Goal: Task Accomplishment & Management: Manage account settings

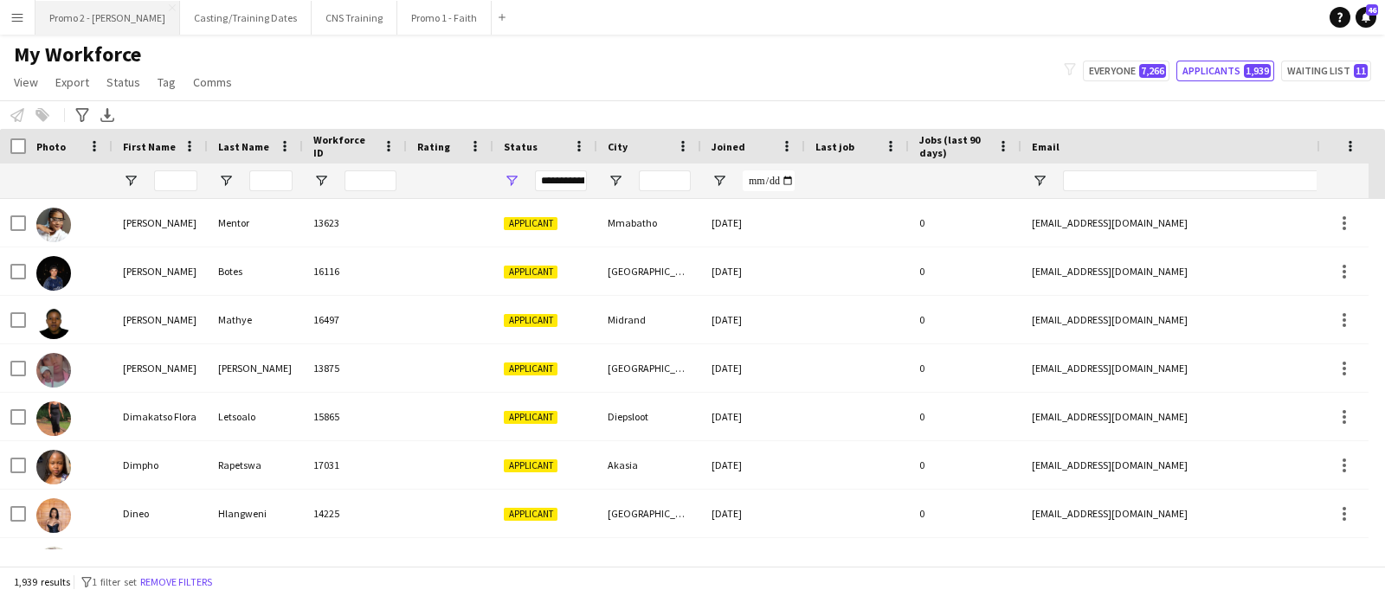
click at [93, 16] on button "Promo 2 - [PERSON_NAME]" at bounding box center [107, 18] width 145 height 34
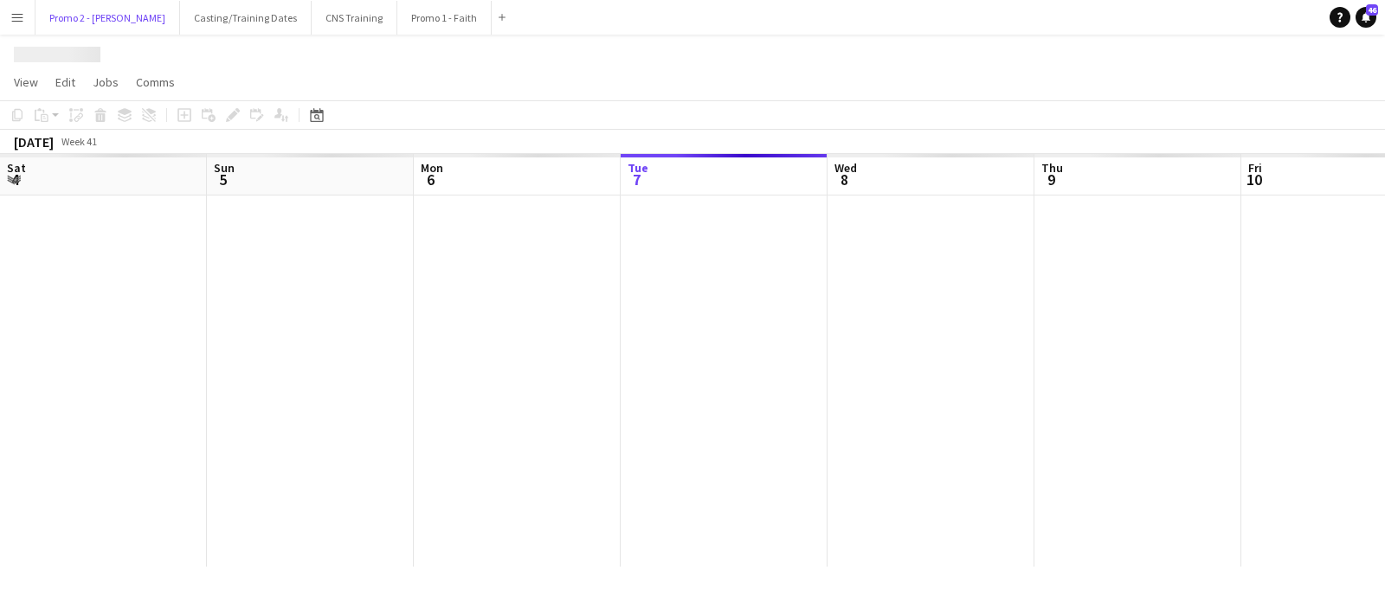
scroll to position [0, 414]
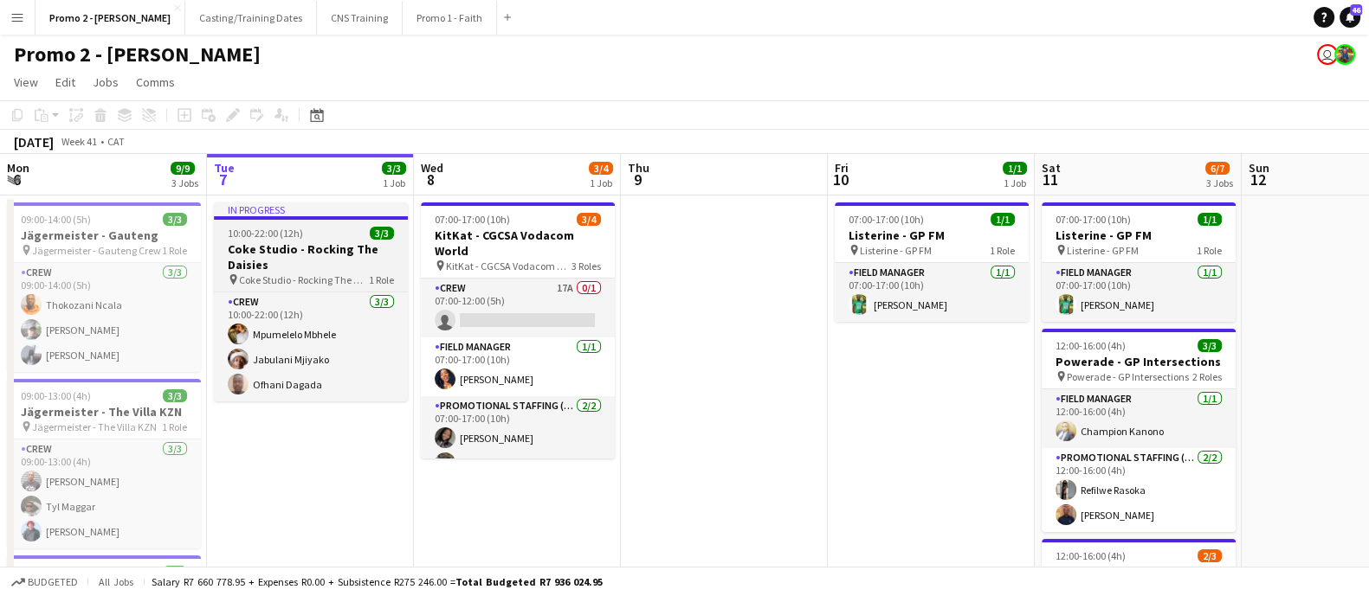
click at [301, 264] on h3 "Coke Studio - Rocking The Daisies" at bounding box center [311, 257] width 194 height 31
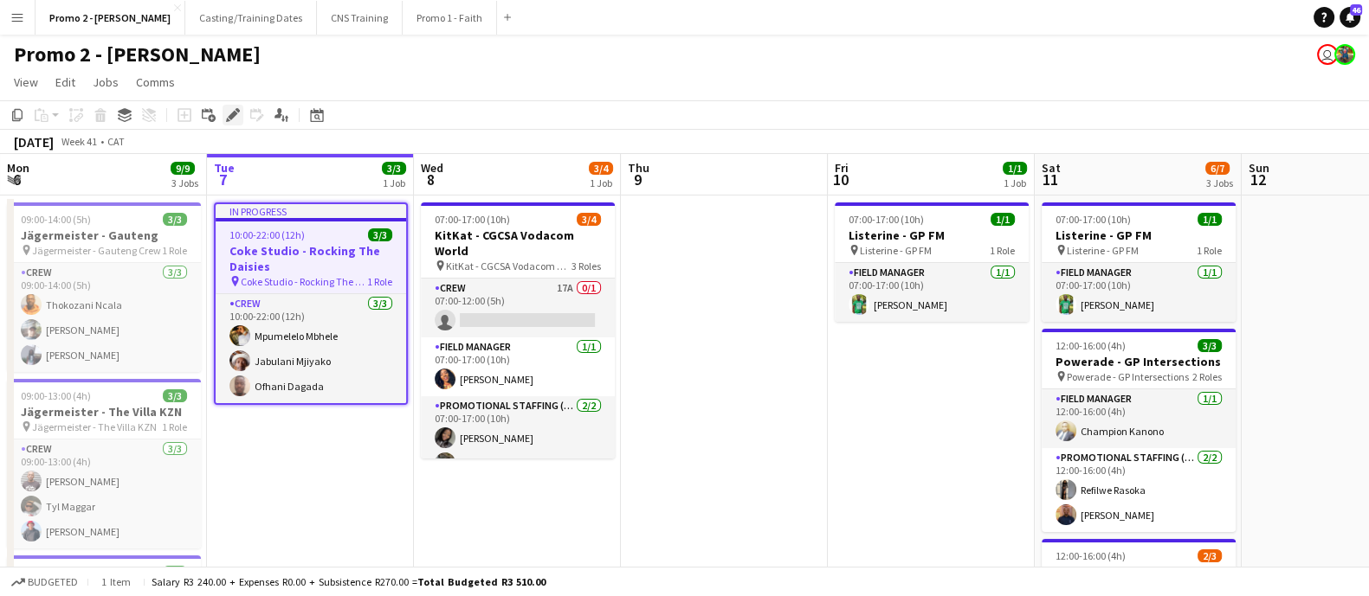
click at [235, 108] on icon "Edit" at bounding box center [233, 115] width 14 height 14
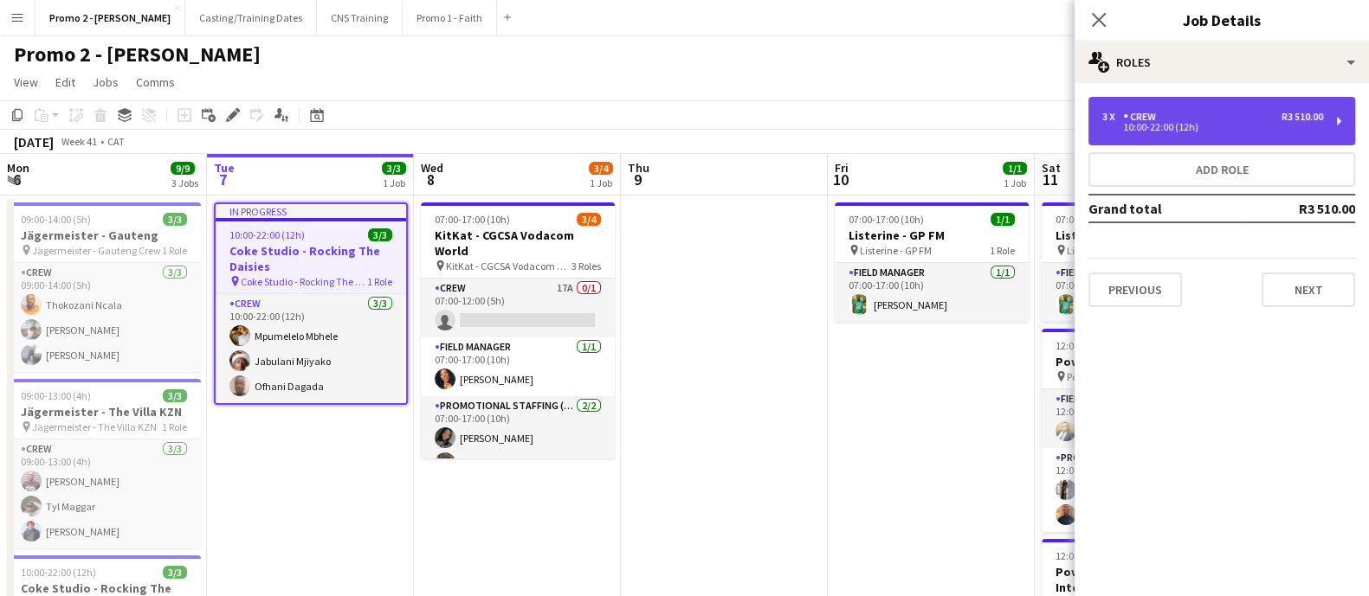
click at [1337, 119] on div "3 x Crew R3 510.00 10:00-22:00 (12h)" at bounding box center [1221, 121] width 267 height 48
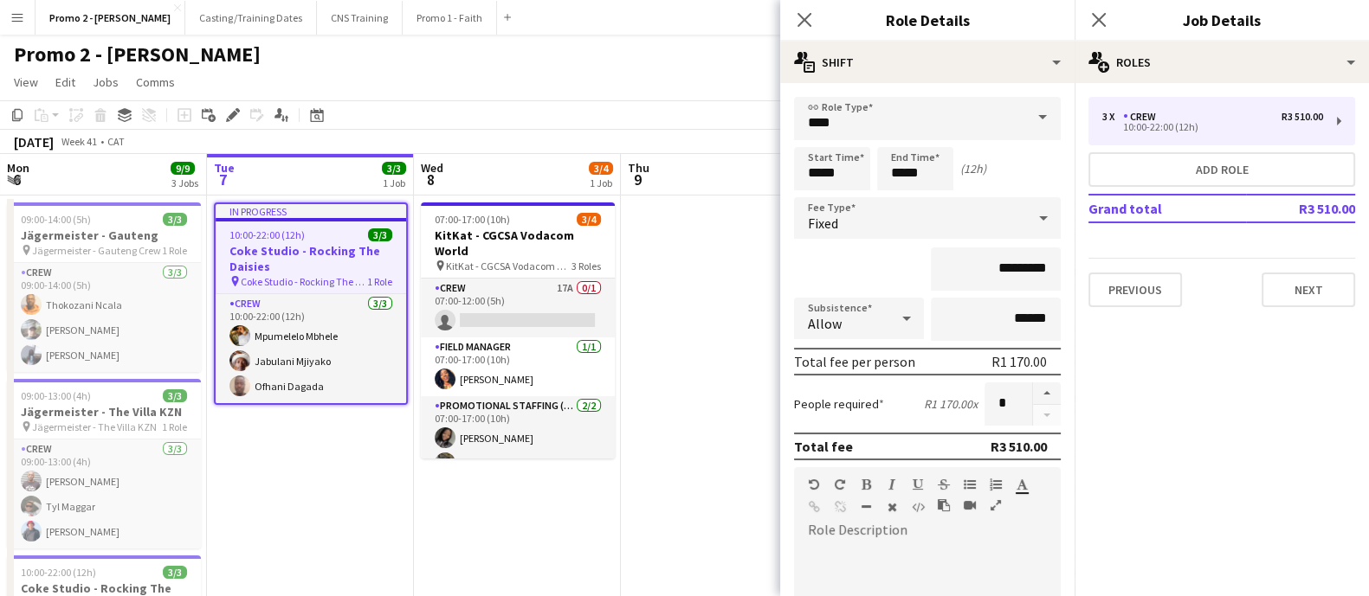
click at [17, 13] on app-icon "Menu" at bounding box center [17, 17] width 14 height 14
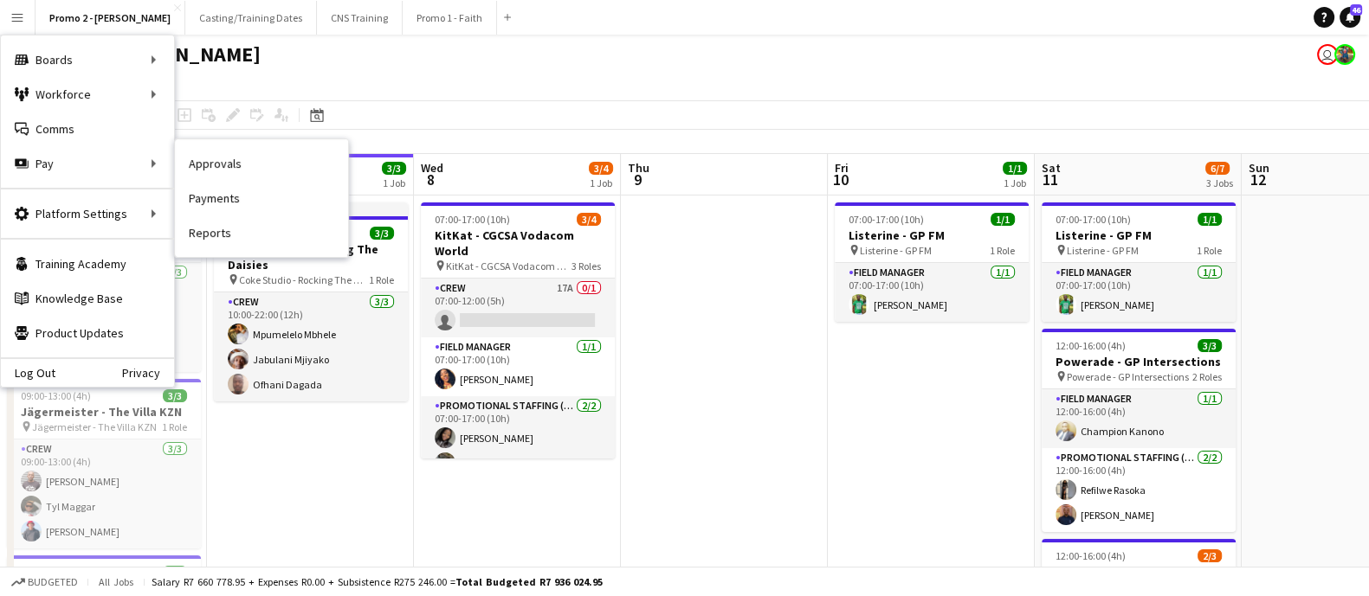
drag, startPoint x: 218, startPoint y: 197, endPoint x: 203, endPoint y: 200, distance: 15.1
click at [218, 197] on link "Payments" at bounding box center [261, 198] width 173 height 35
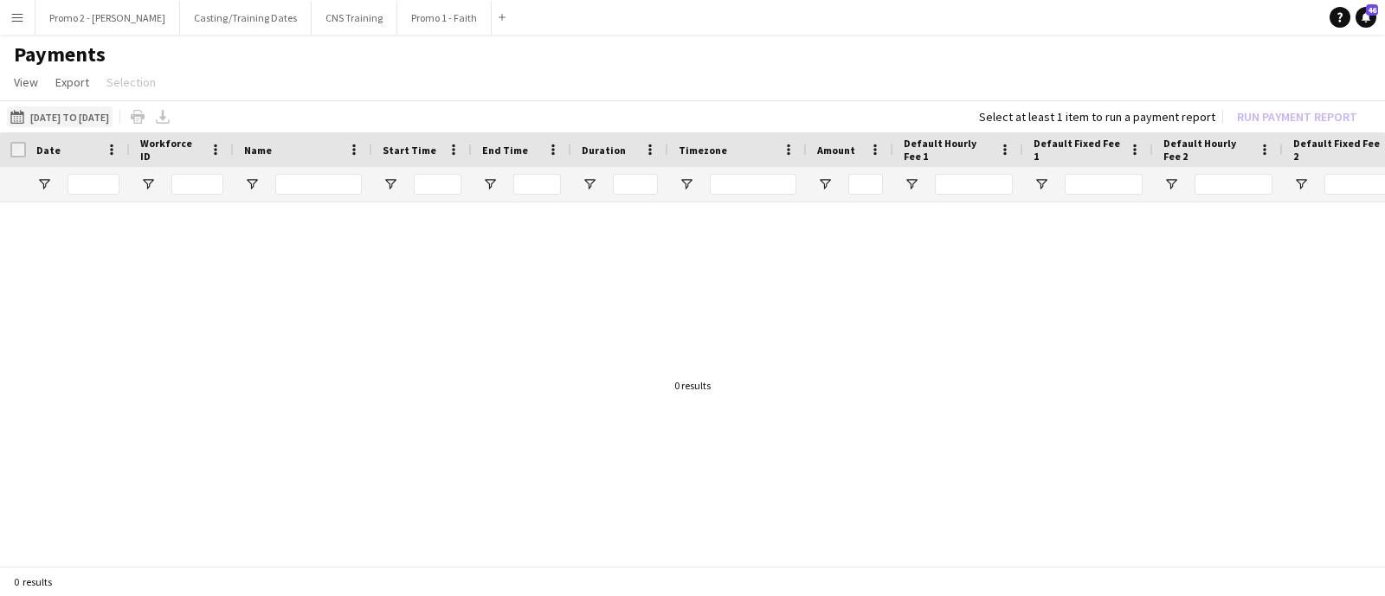
click at [55, 119] on button "[DATE] to [DATE] [DATE] to [DATE]" at bounding box center [60, 116] width 106 height 21
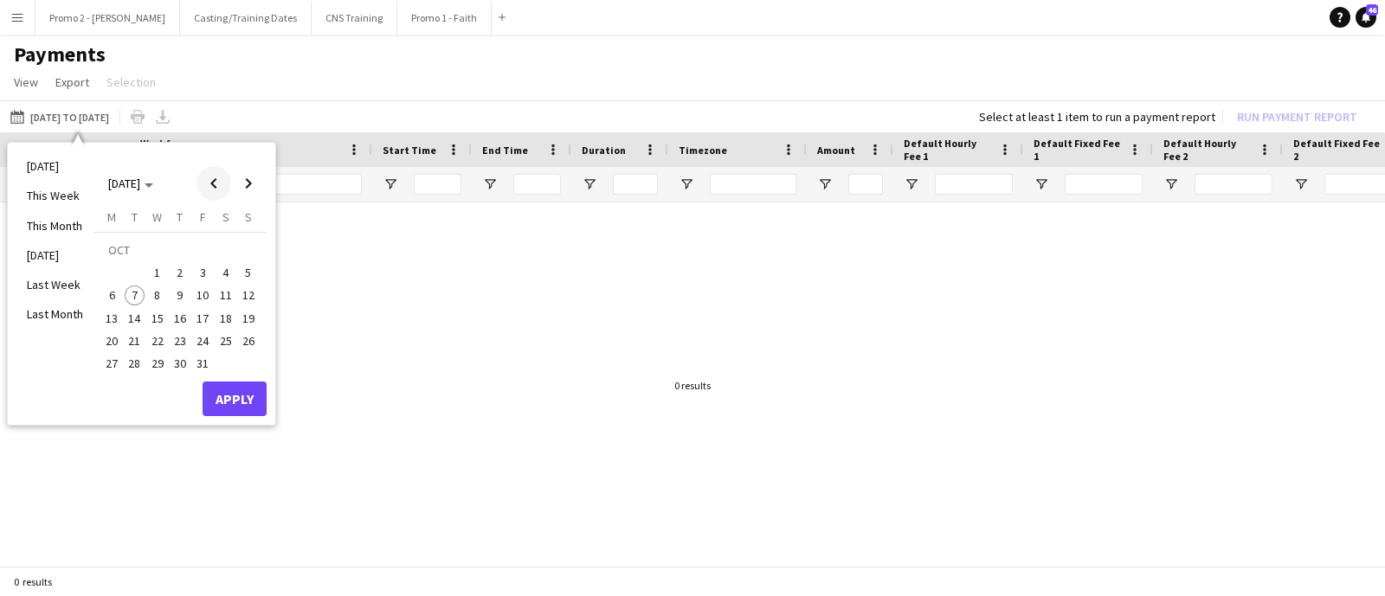
click at [220, 181] on span "Previous month" at bounding box center [214, 183] width 35 height 35
click at [228, 290] on span "13" at bounding box center [226, 296] width 21 height 21
click at [248, 402] on button "Apply" at bounding box center [235, 399] width 64 height 35
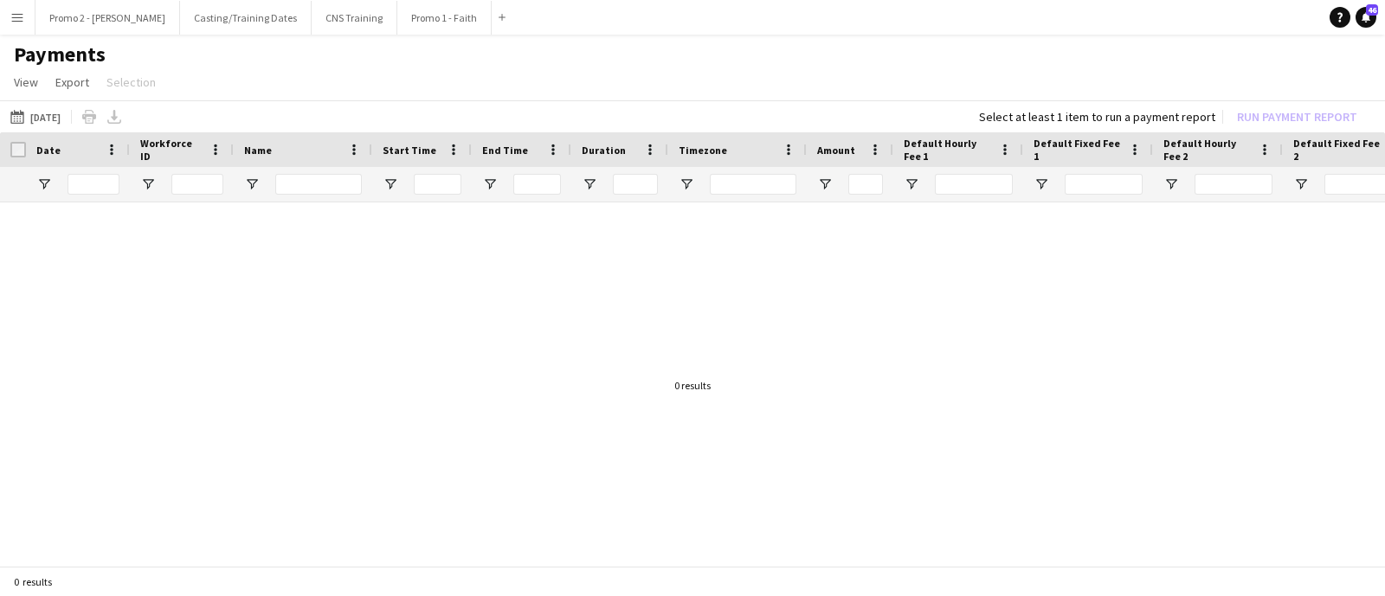
click at [424, 270] on div at bounding box center [692, 378] width 1385 height 351
click at [697, 388] on div "0 results" at bounding box center [692, 385] width 36 height 13
click at [84, 188] on input "Date Filter Input" at bounding box center [94, 184] width 52 height 21
click at [18, 22] on app-icon "Menu" at bounding box center [17, 17] width 14 height 14
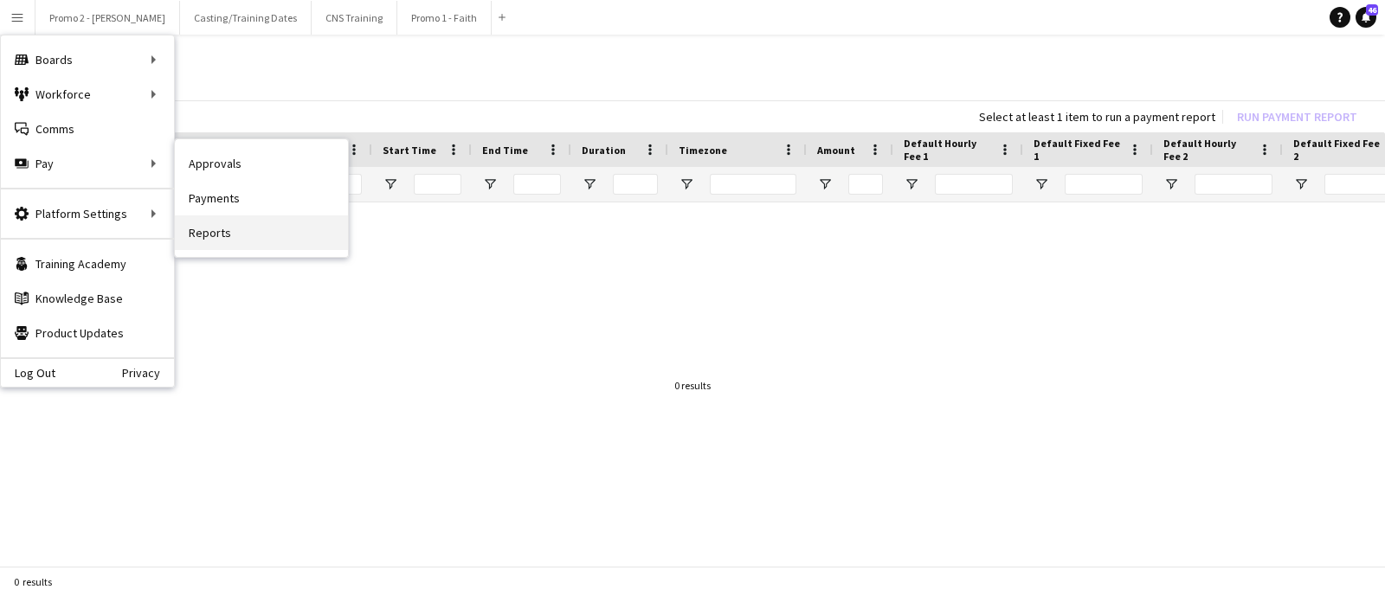
click at [209, 223] on link "Reports" at bounding box center [261, 233] width 173 height 35
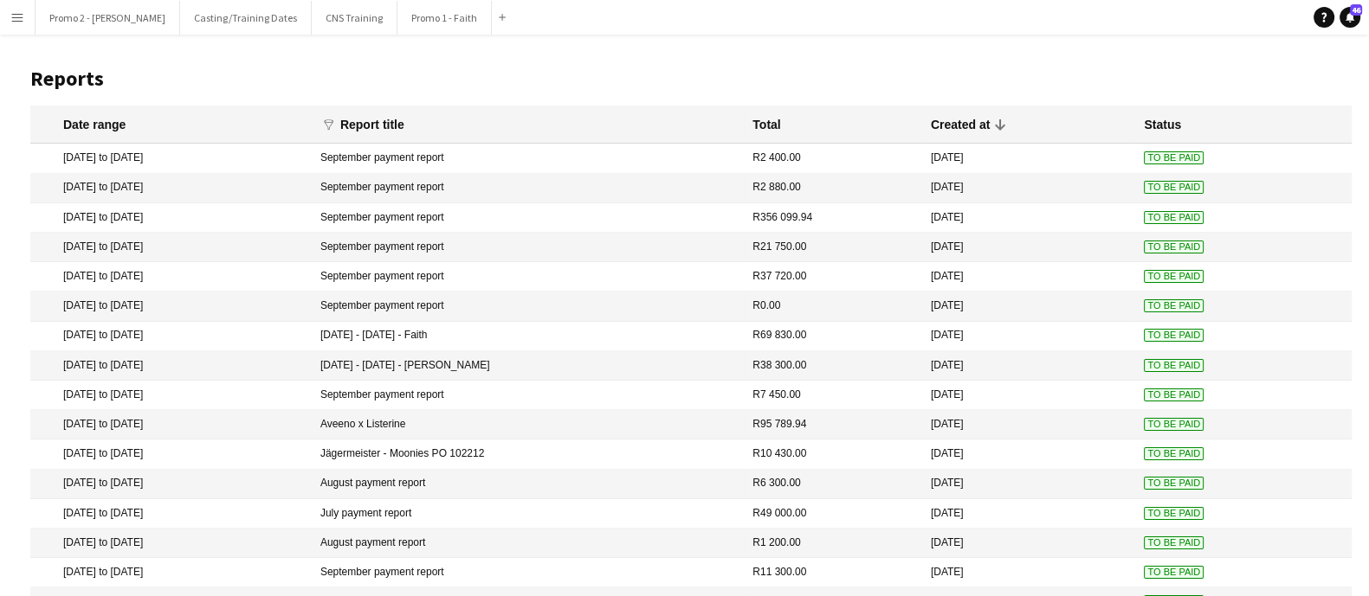
click at [499, 158] on mat-cell "September payment report" at bounding box center [528, 158] width 432 height 29
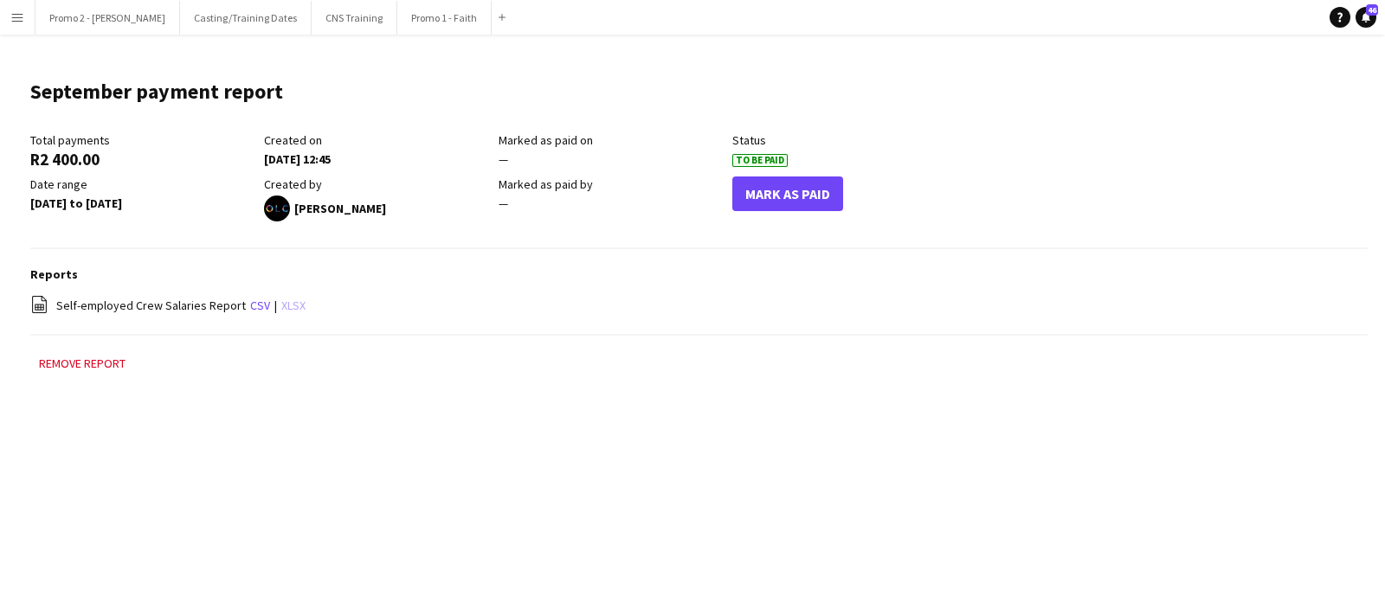
click at [281, 301] on link "xlsx" at bounding box center [293, 306] width 24 height 16
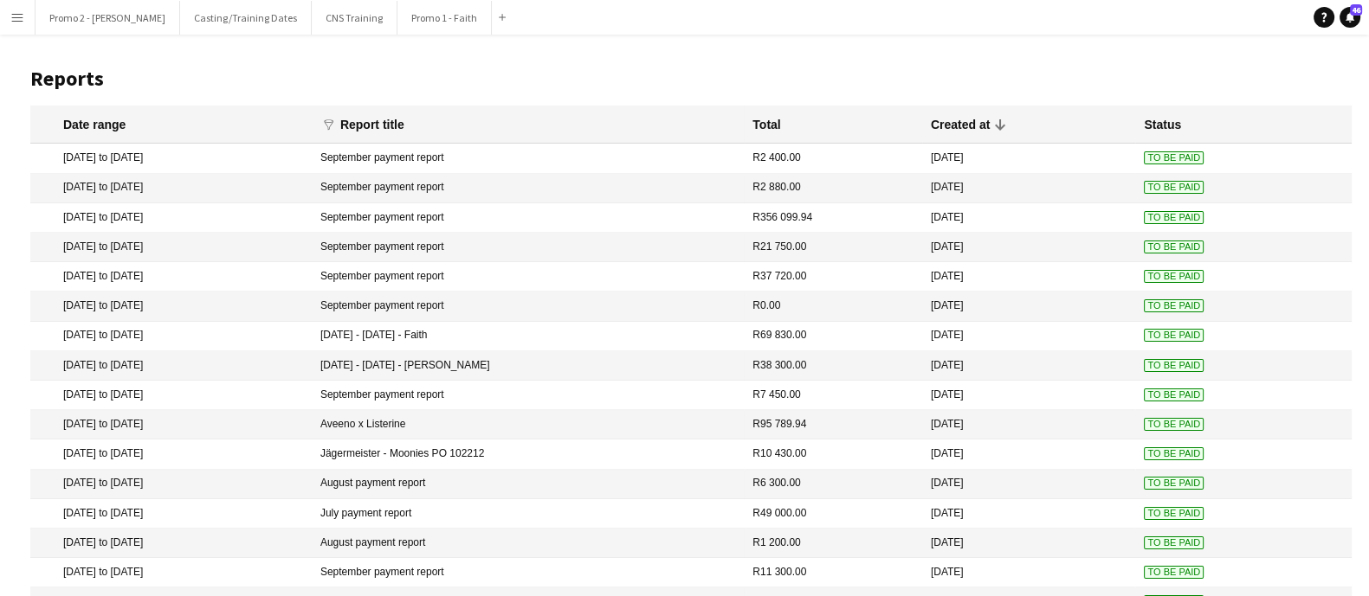
click at [469, 190] on mat-cell "September payment report" at bounding box center [528, 188] width 432 height 29
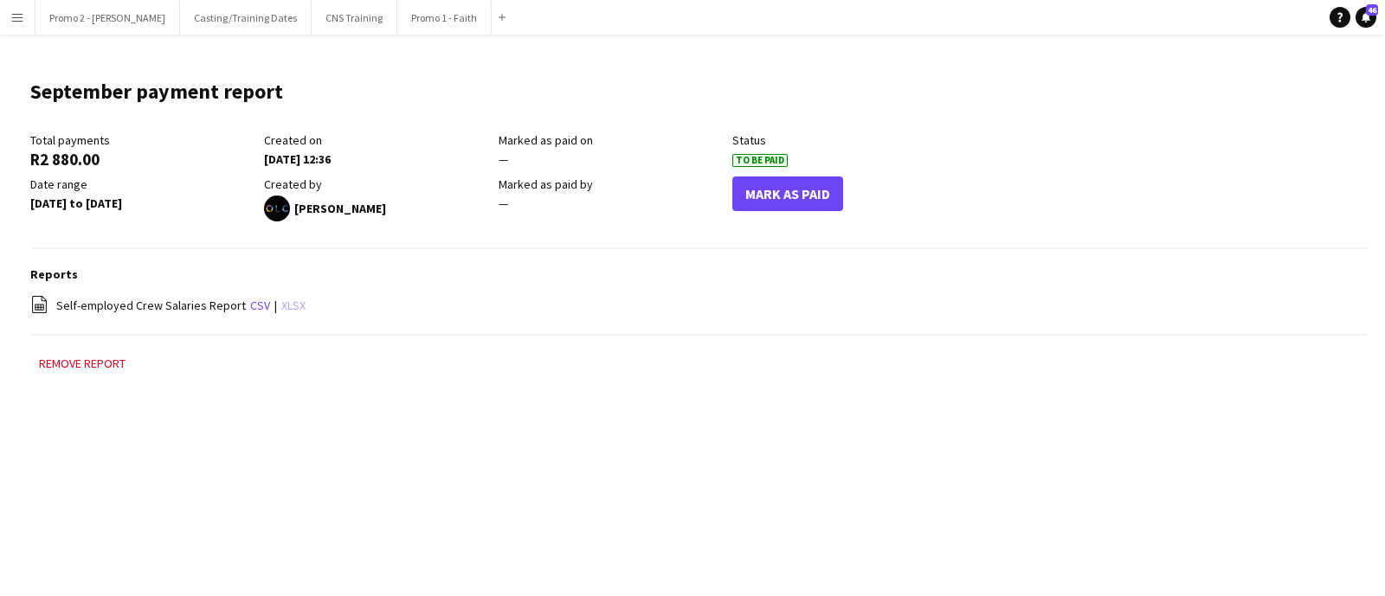
click at [284, 305] on link "xlsx" at bounding box center [293, 306] width 24 height 16
click at [243, 413] on main "September payment report Edit this field Total payments R2 880.00 Created on [D…" at bounding box center [692, 235] width 1385 height 400
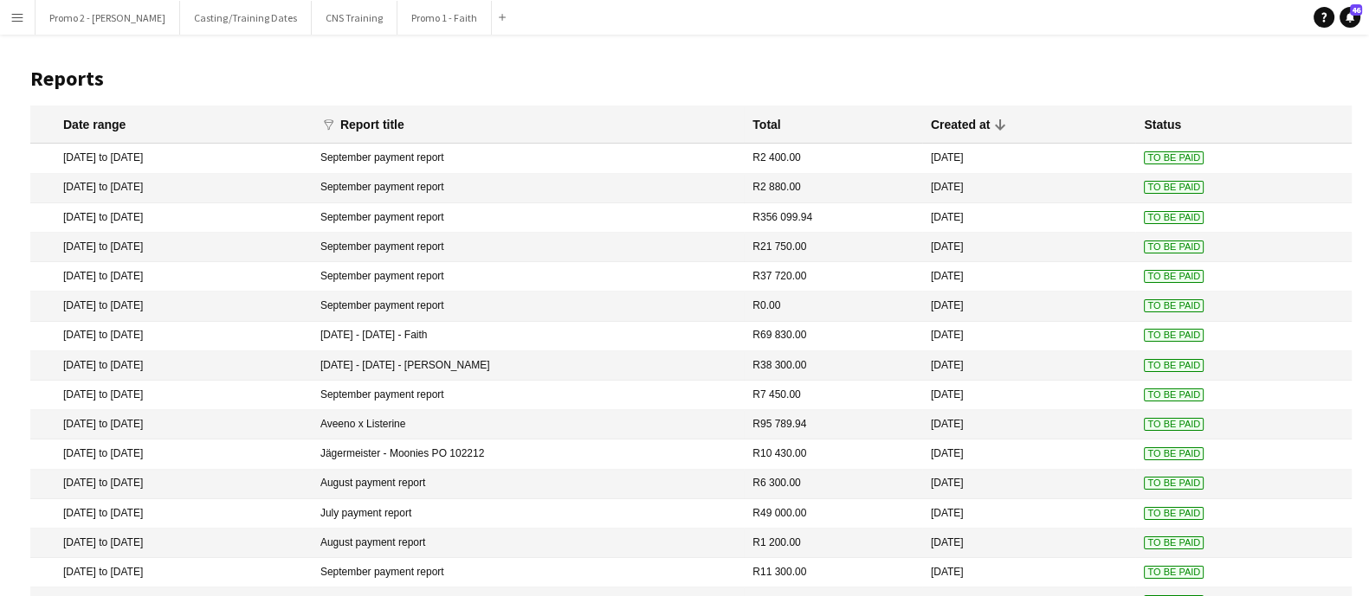
click at [14, 29] on button "Menu" at bounding box center [17, 17] width 35 height 35
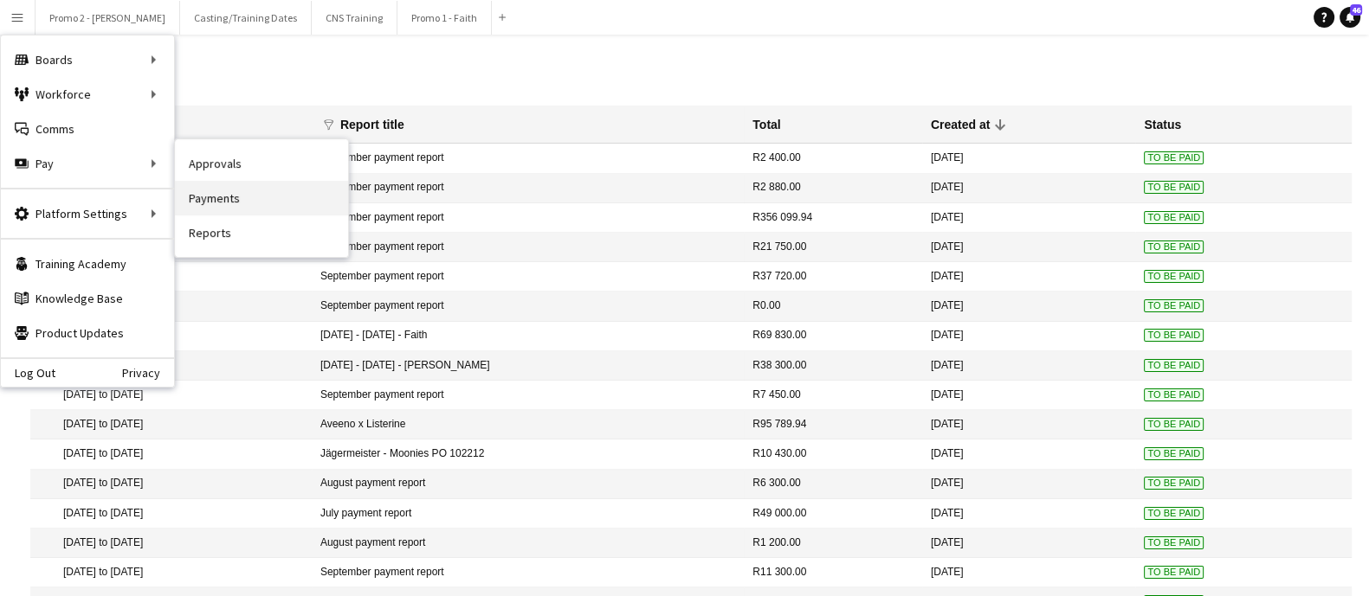
click at [289, 201] on link "Payments" at bounding box center [261, 198] width 173 height 35
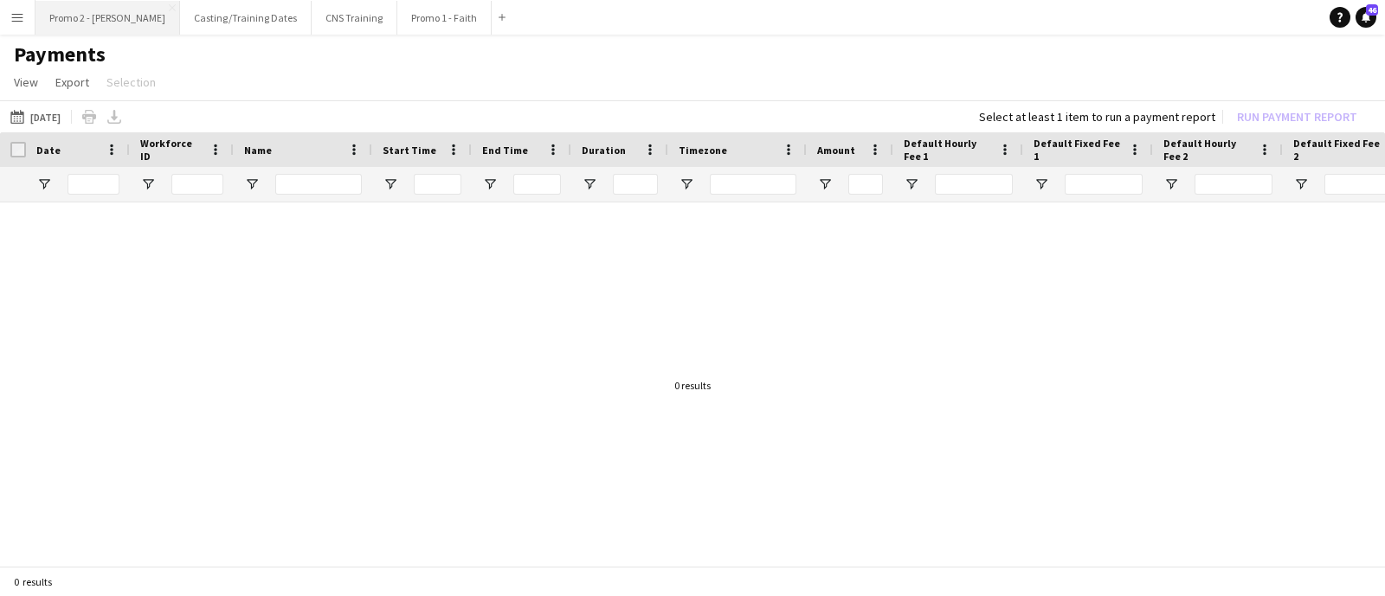
click at [88, 21] on button "Promo 2 - [PERSON_NAME]" at bounding box center [107, 18] width 145 height 34
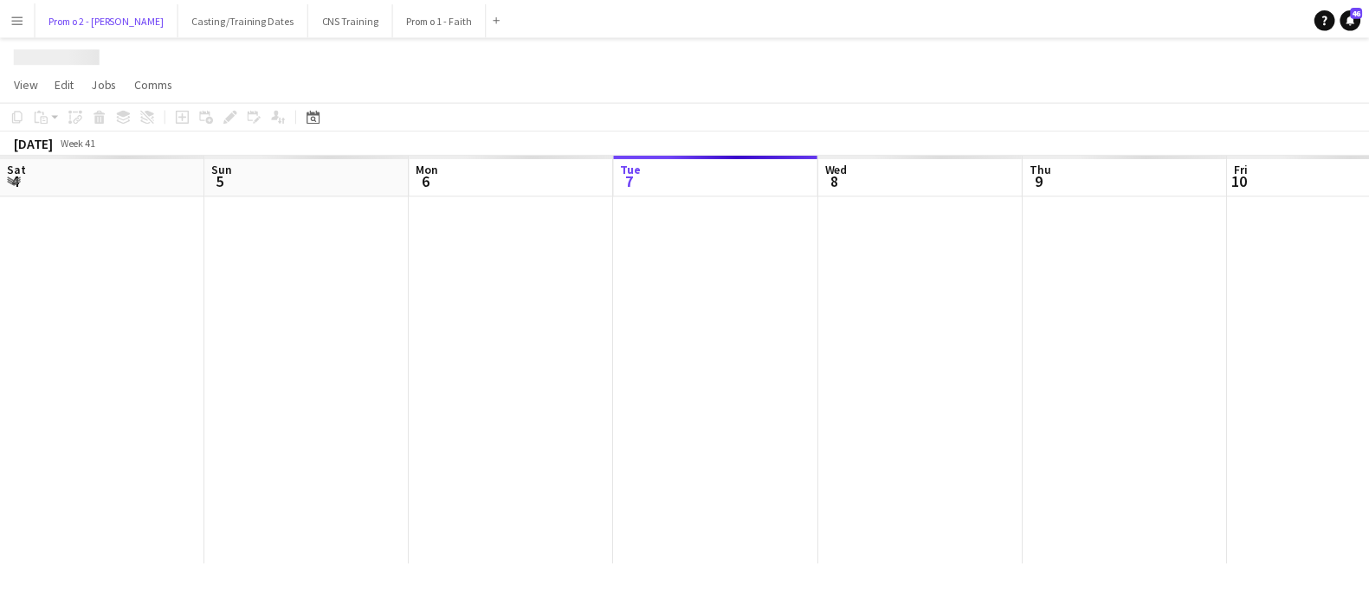
scroll to position [0, 414]
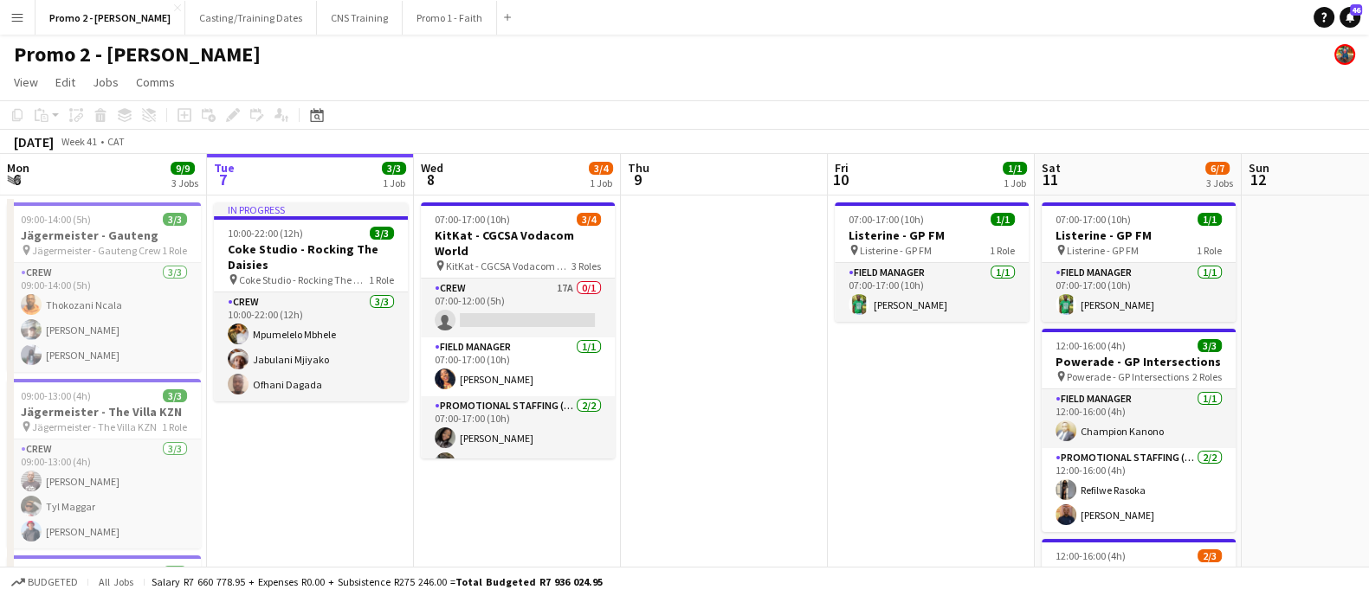
click at [324, 184] on app-board-header-date "Tue 7 3/3 1 Job" at bounding box center [310, 175] width 207 height 42
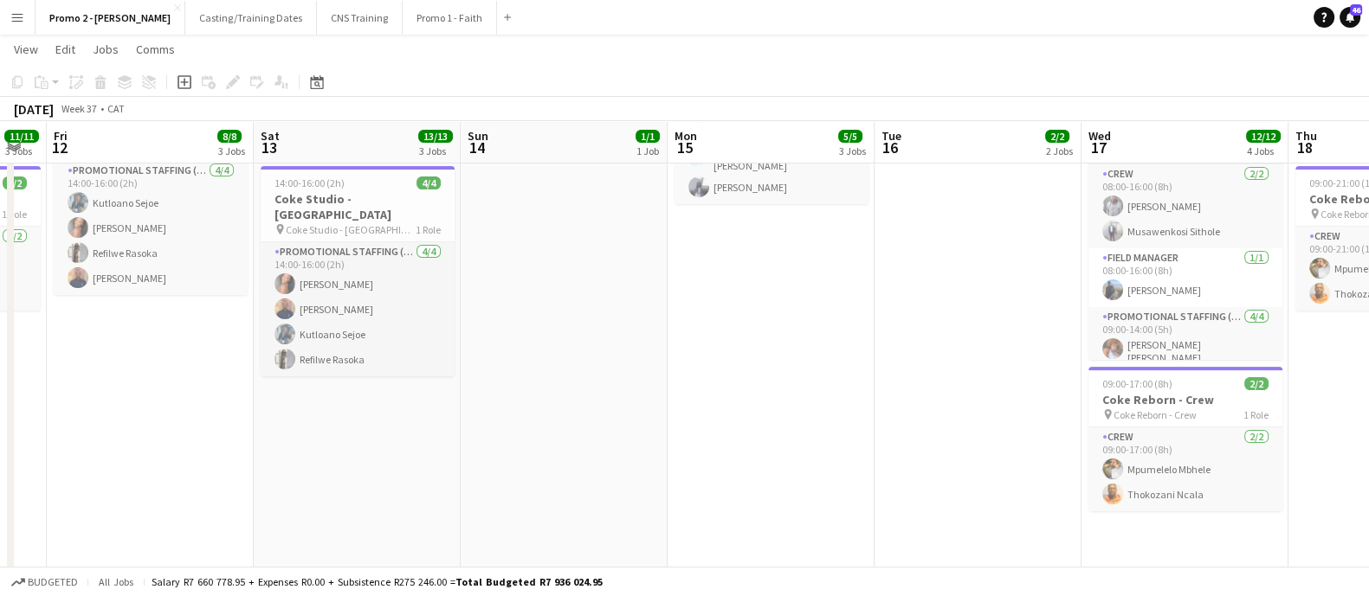
scroll to position [432, 0]
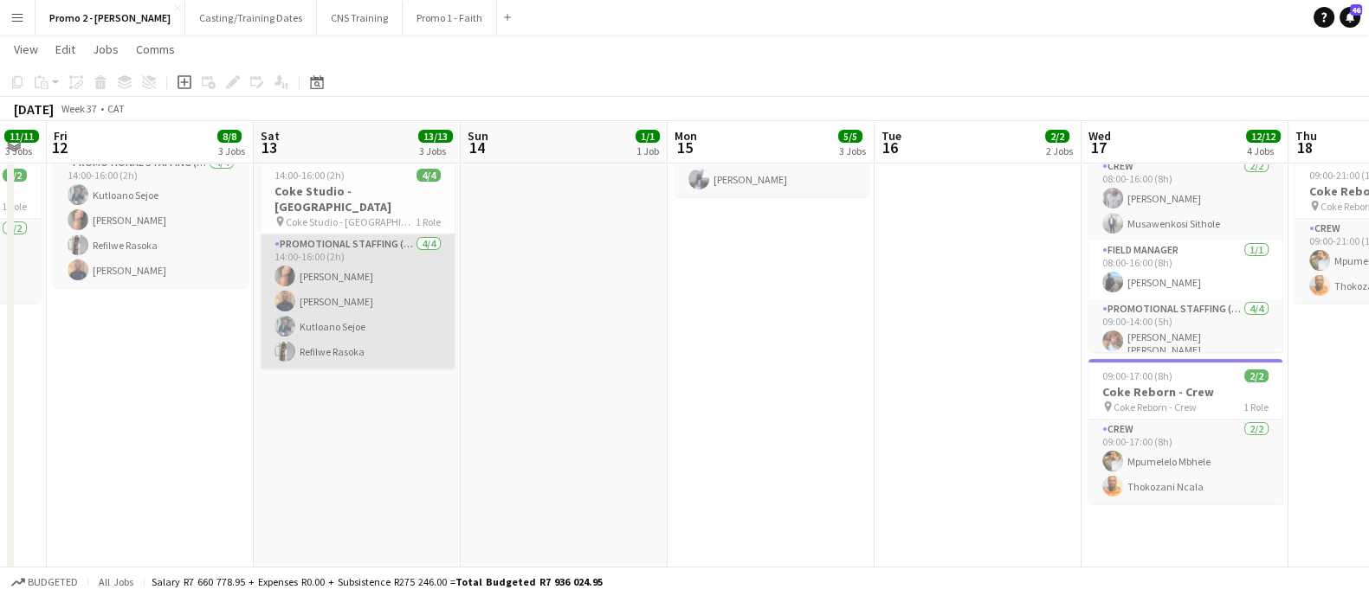
click at [357, 269] on app-card-role "Promotional Staffing (Brand Ambassadors) [DATE] 14:00-16:00 (2h) [PERSON_NAME] …" at bounding box center [358, 302] width 194 height 134
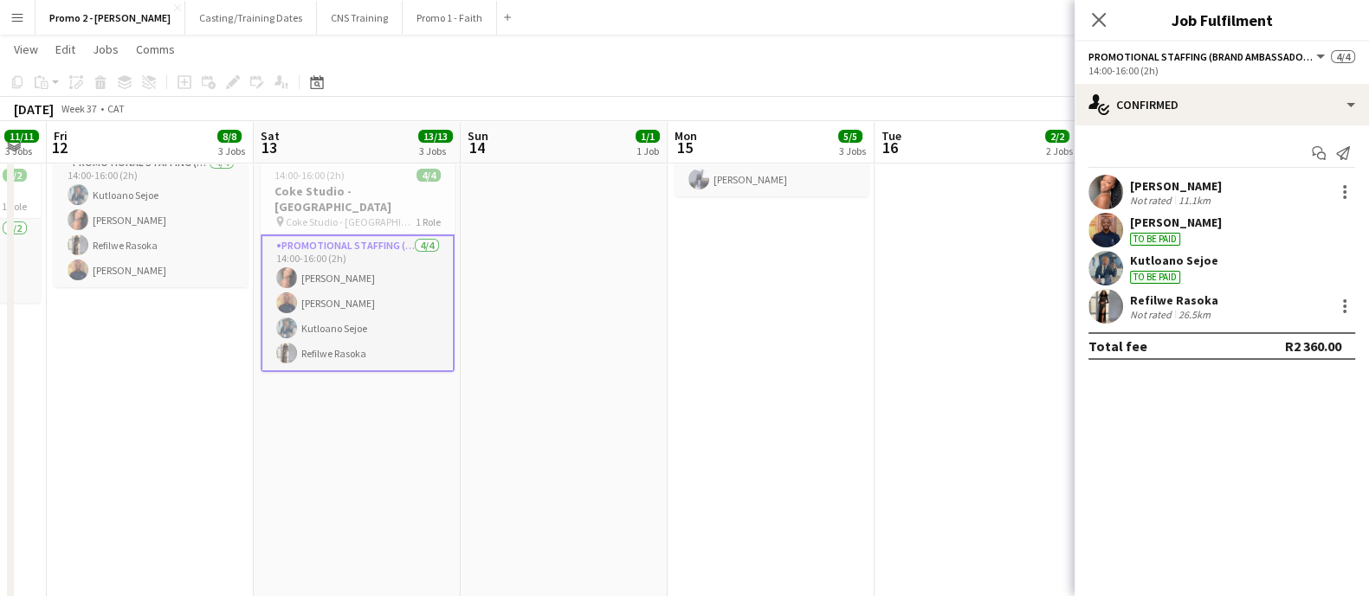
click at [1169, 191] on div "[PERSON_NAME]" at bounding box center [1176, 186] width 92 height 16
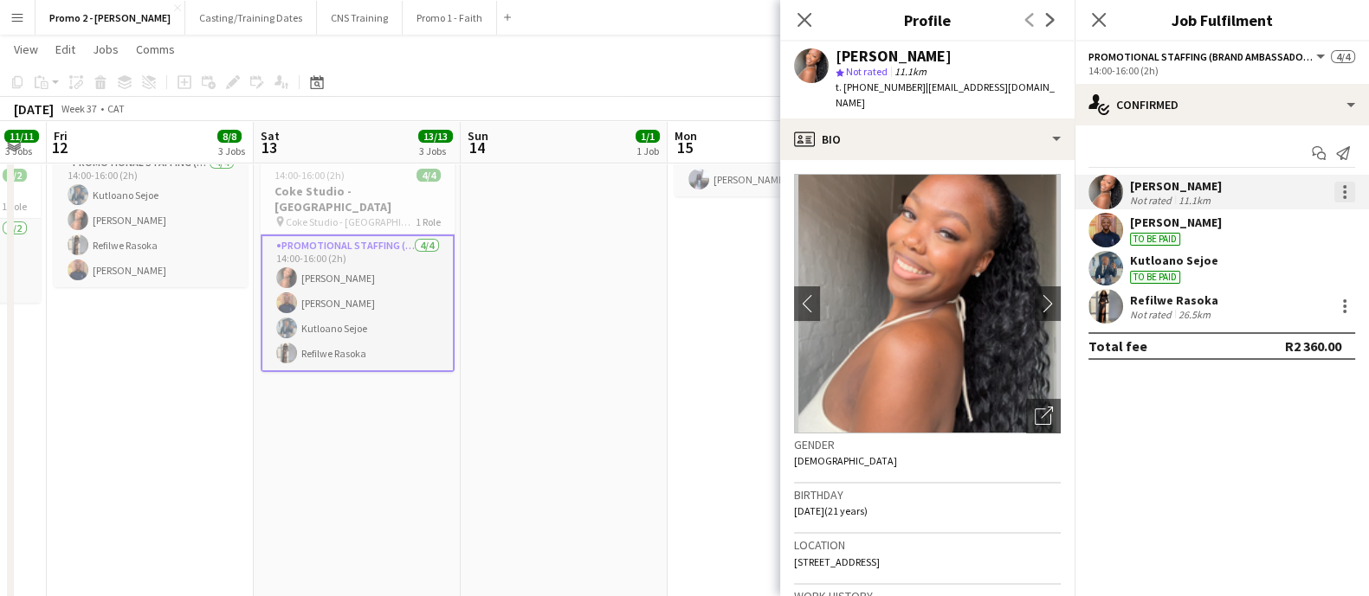
click at [1347, 187] on div at bounding box center [1344, 192] width 21 height 21
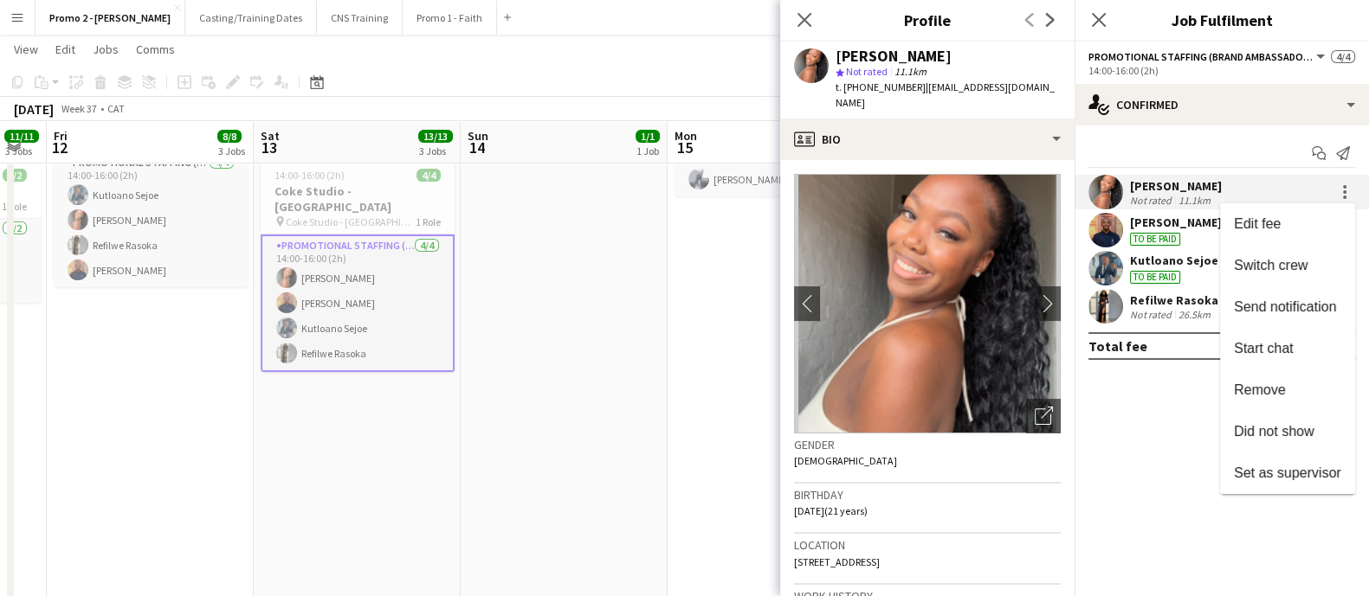
click at [908, 124] on div at bounding box center [684, 298] width 1369 height 596
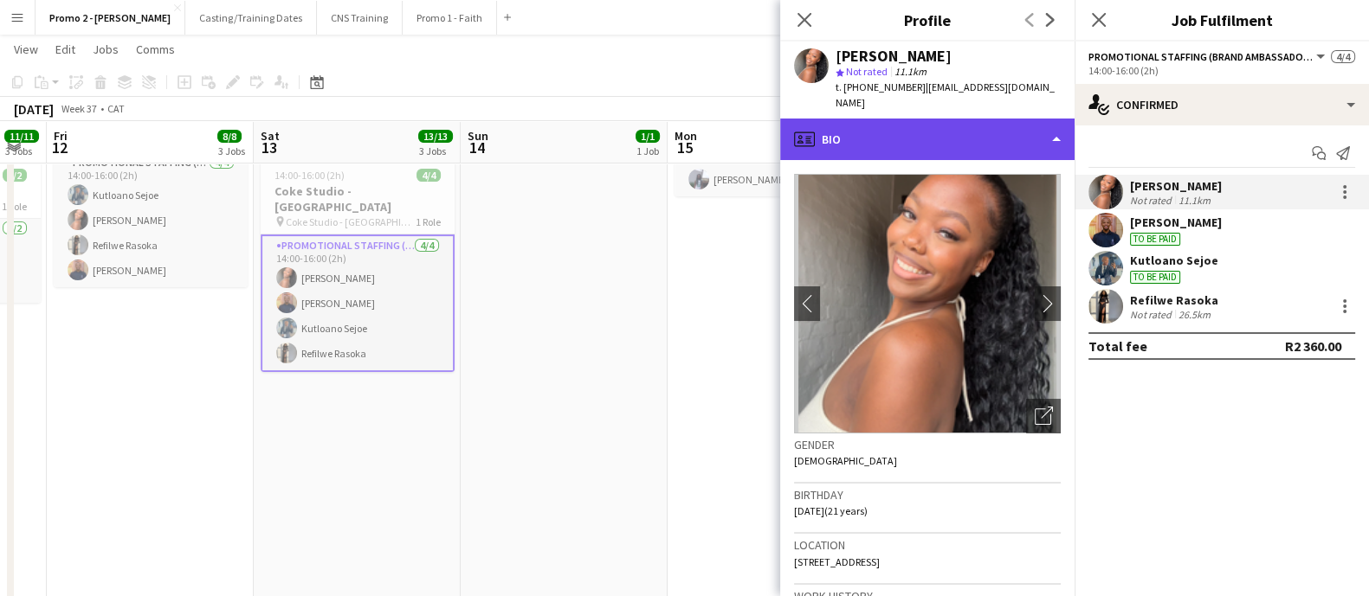
click at [1021, 122] on div "profile Bio" at bounding box center [927, 140] width 294 height 42
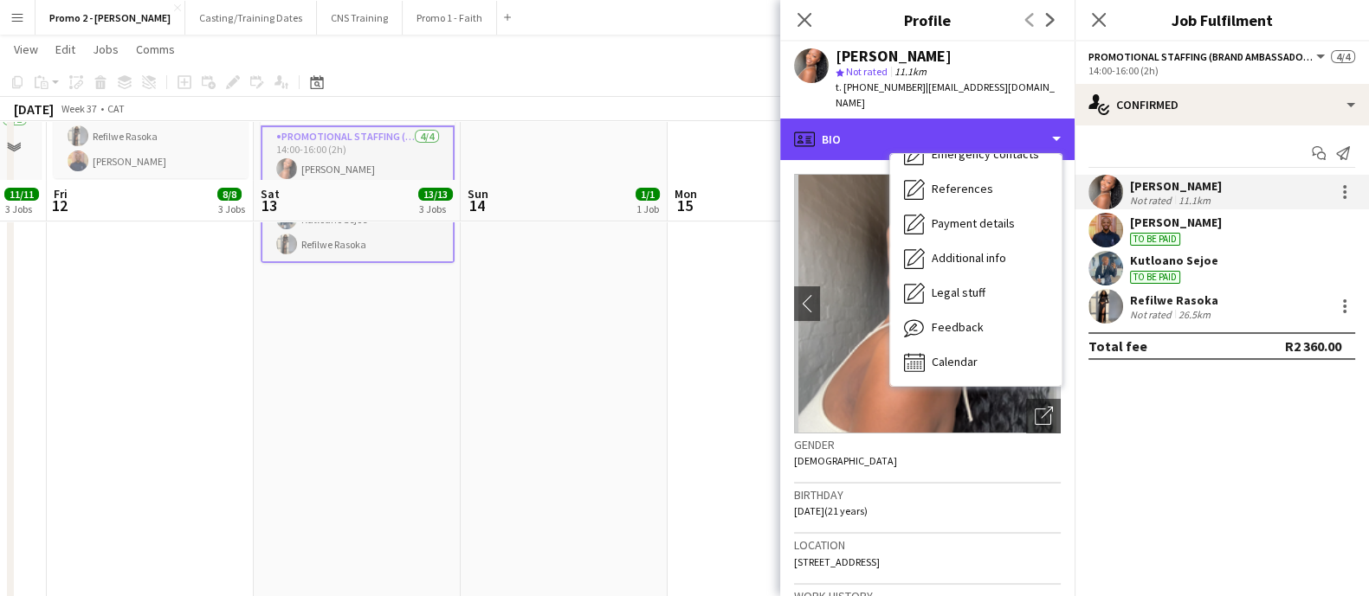
scroll to position [649, 0]
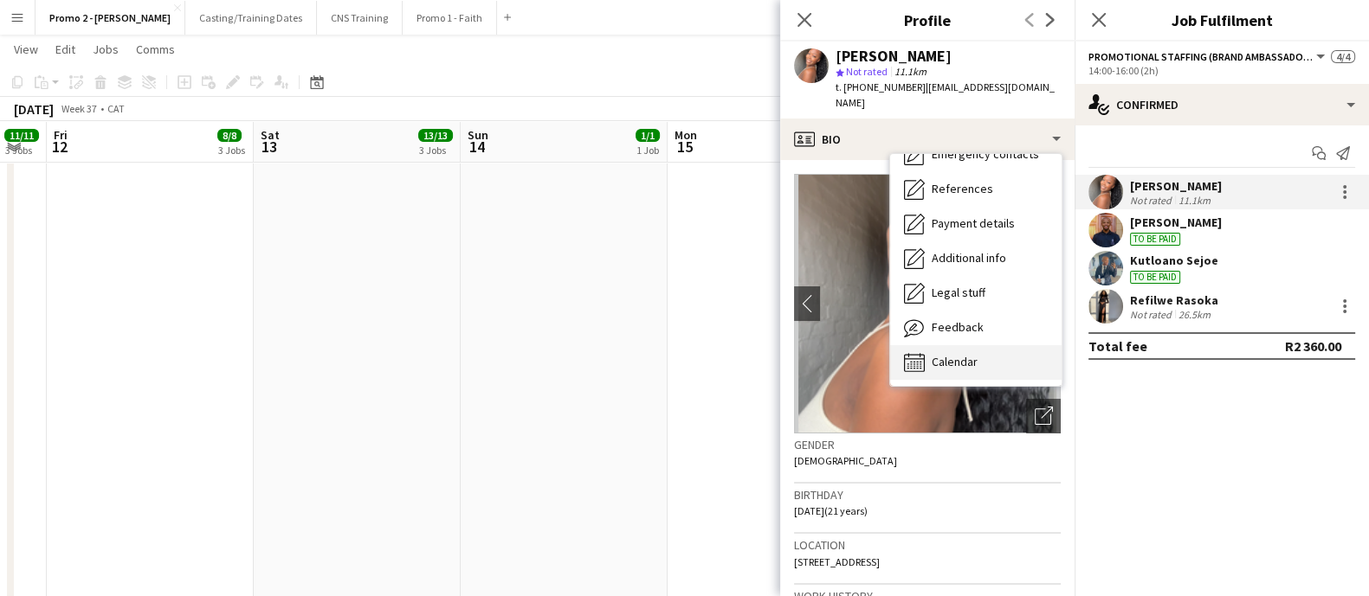
click at [965, 354] on span "Calendar" at bounding box center [954, 362] width 46 height 16
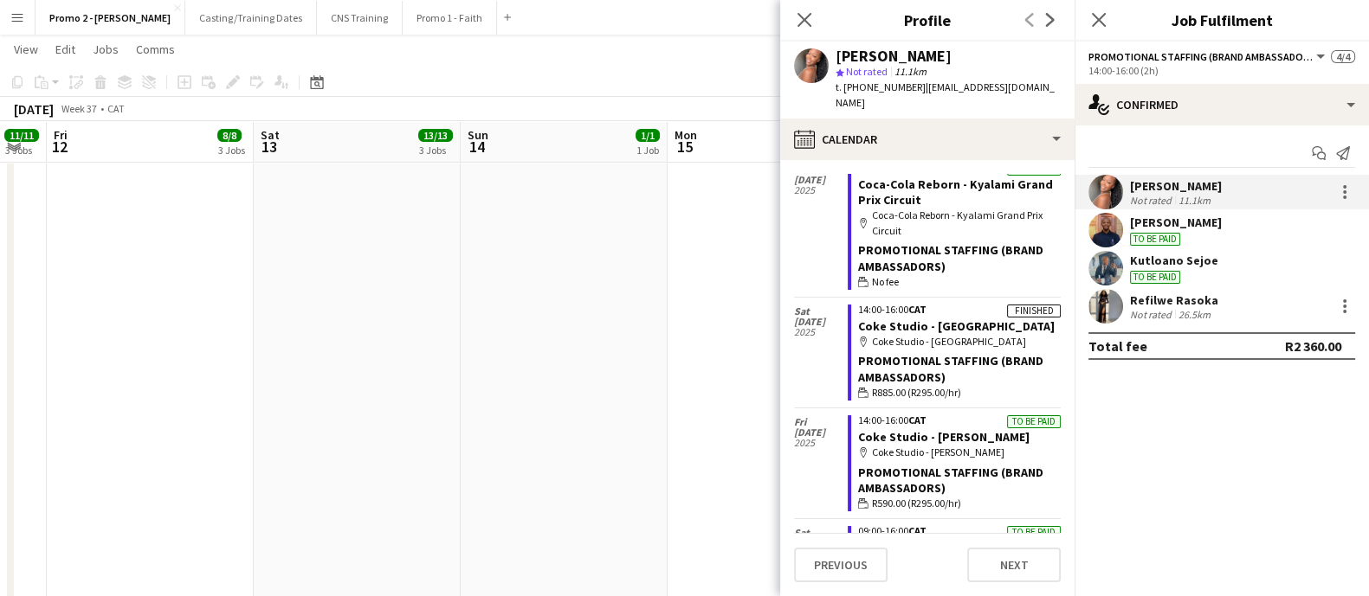
scroll to position [432, 0]
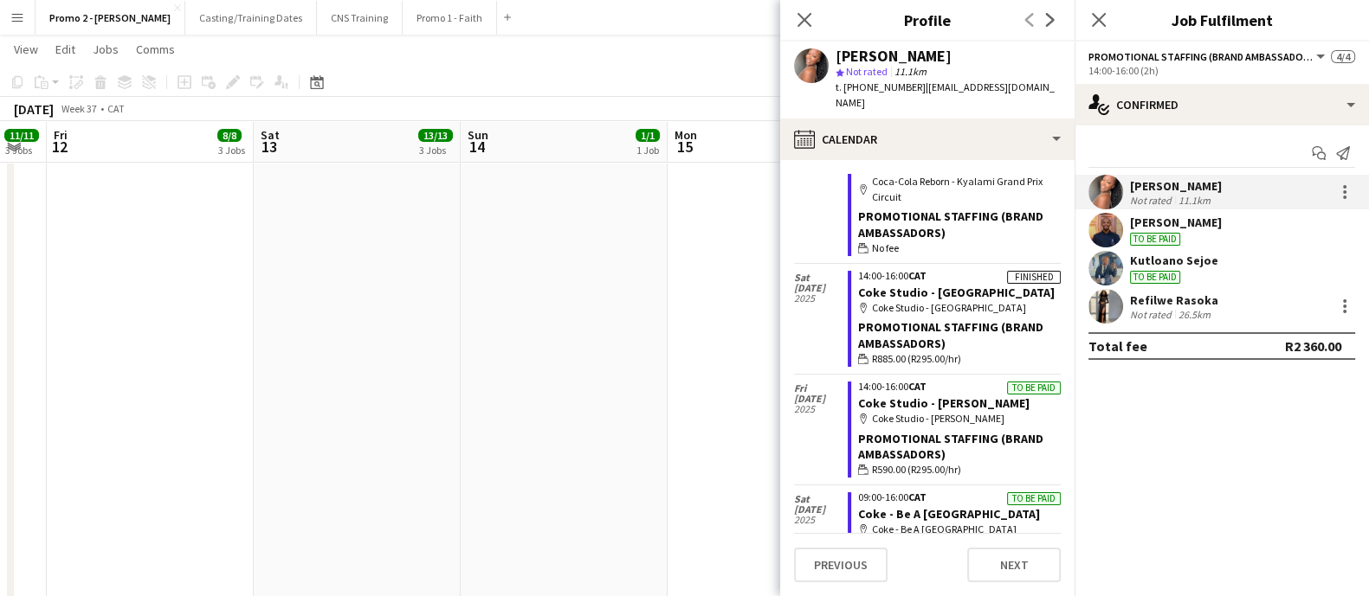
click at [17, 13] on app-icon "Menu" at bounding box center [17, 17] width 14 height 14
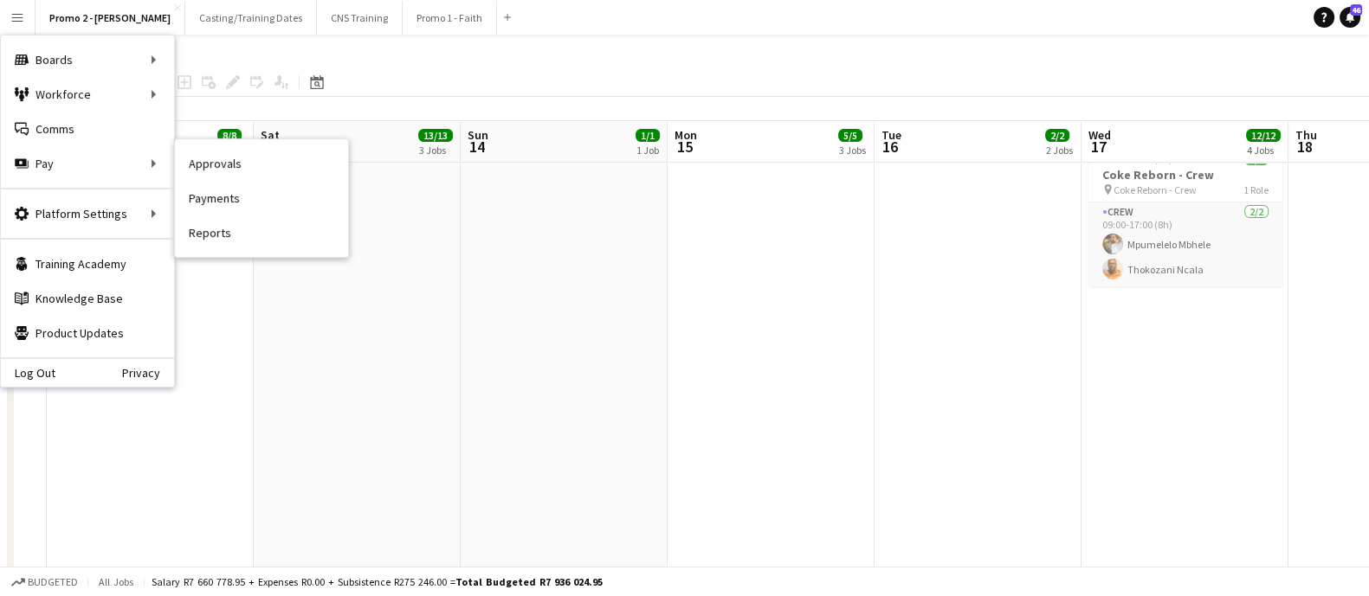
drag, startPoint x: 224, startPoint y: 171, endPoint x: 206, endPoint y: 171, distance: 18.2
click at [225, 171] on link "Approvals" at bounding box center [261, 163] width 173 height 35
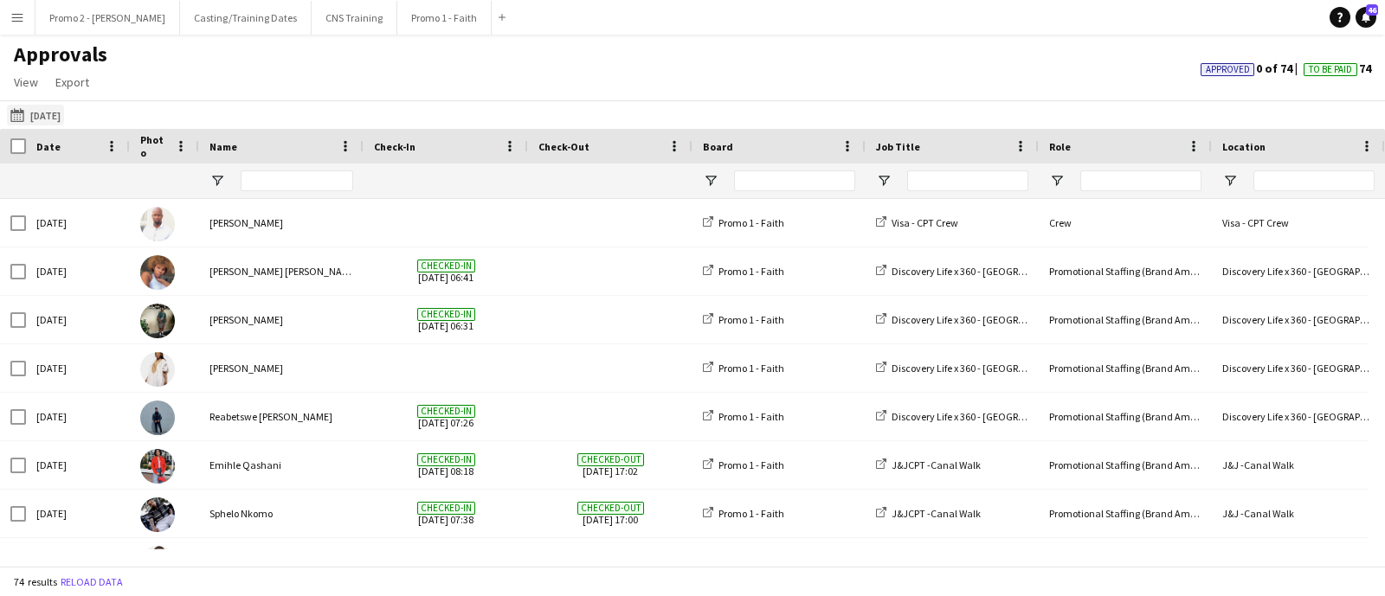
click at [54, 116] on button "[DATE] [DATE]" at bounding box center [35, 115] width 57 height 21
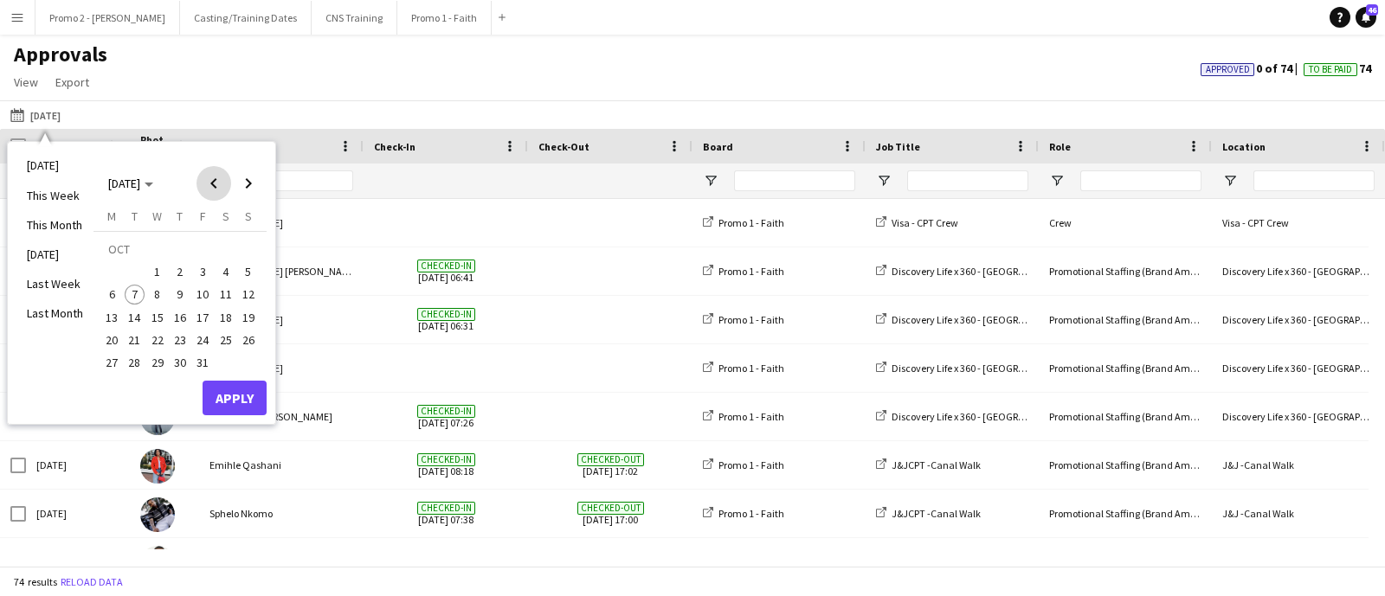
click at [212, 184] on span "Previous month" at bounding box center [214, 183] width 35 height 35
click at [229, 302] on span "13" at bounding box center [226, 295] width 21 height 21
click at [228, 391] on button "Apply" at bounding box center [235, 398] width 64 height 35
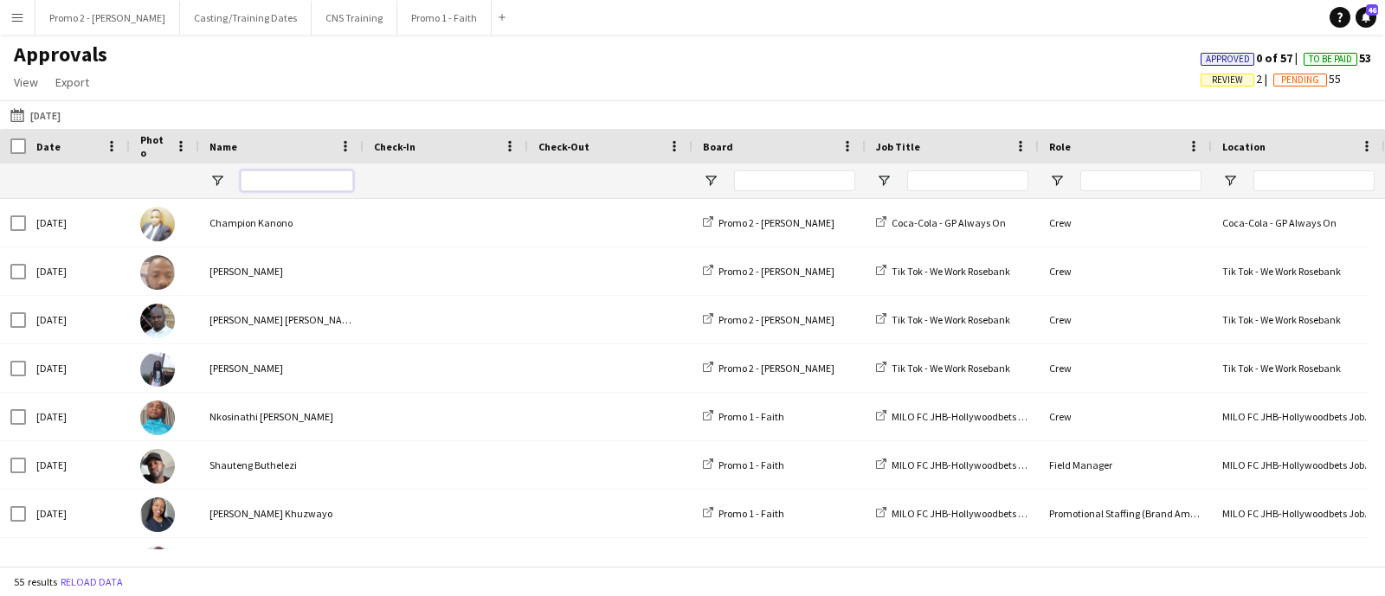
click at [263, 184] on input "Name Filter Input" at bounding box center [297, 181] width 113 height 21
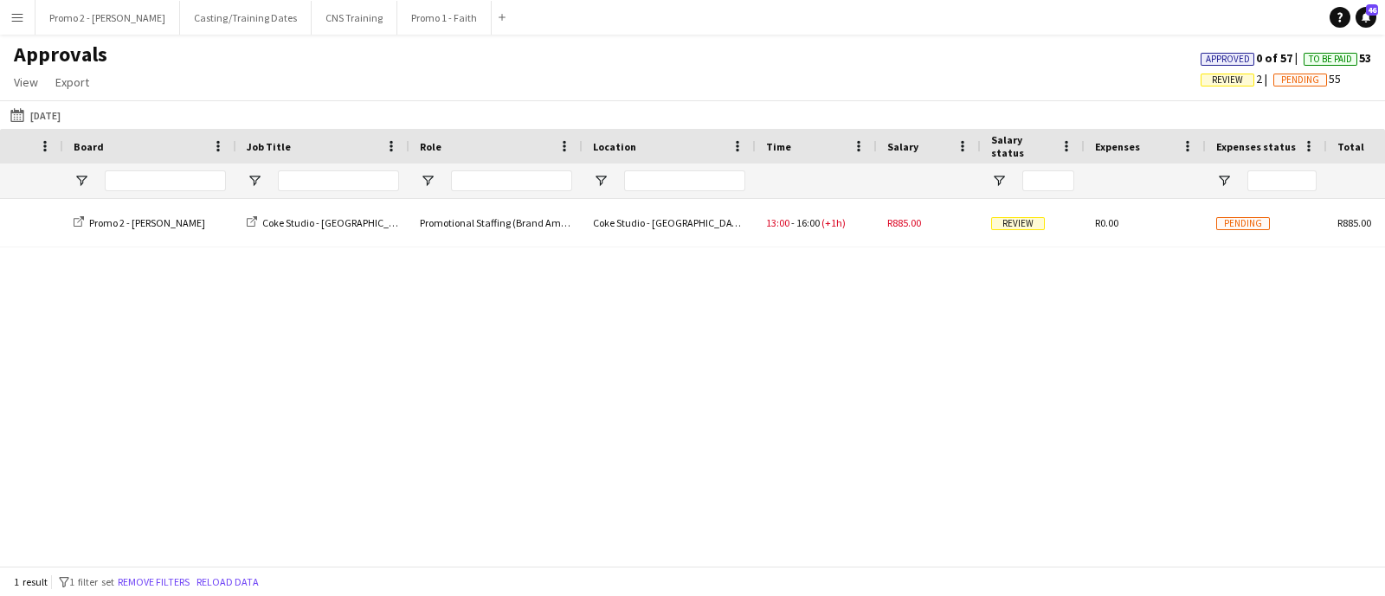
scroll to position [0, 1309]
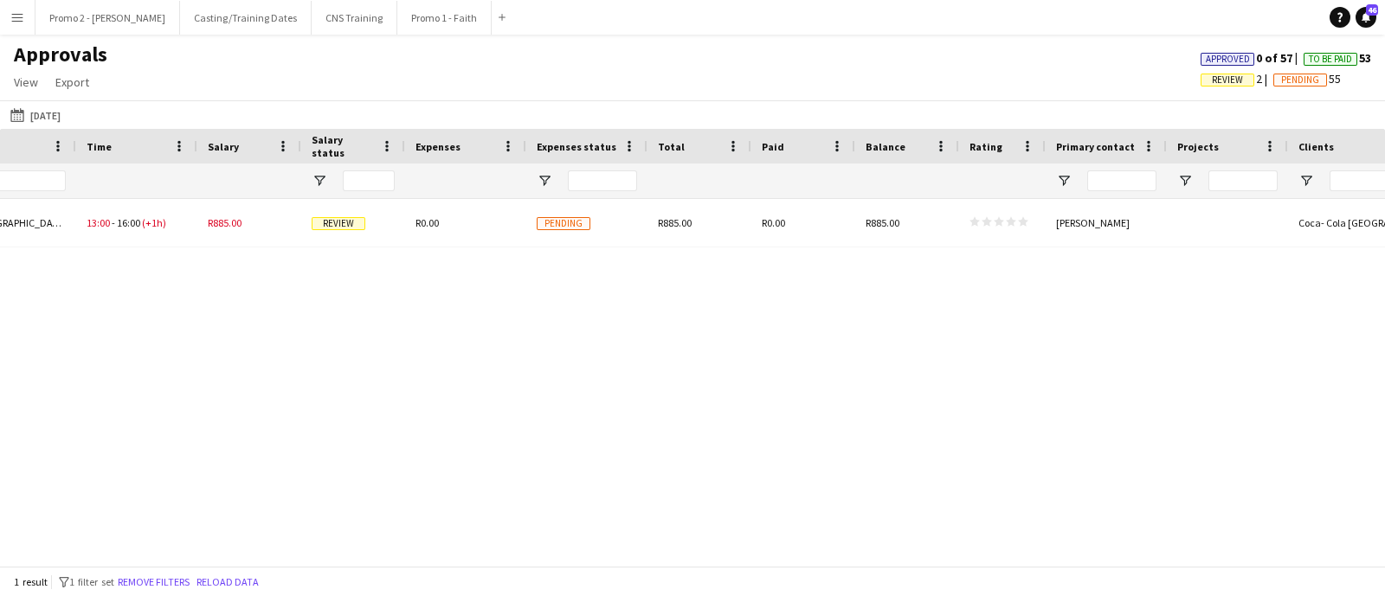
type input "****"
click at [1220, 80] on span "Review" at bounding box center [1227, 79] width 31 height 11
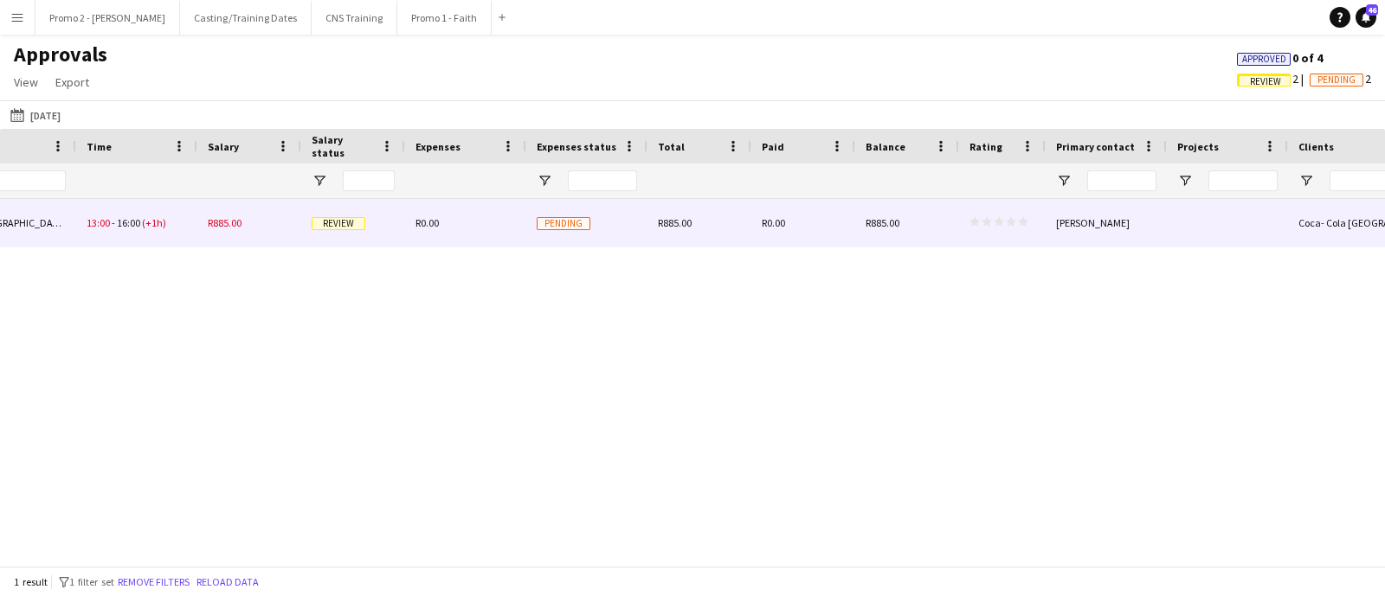
click at [548, 227] on span "Pending" at bounding box center [564, 223] width 54 height 13
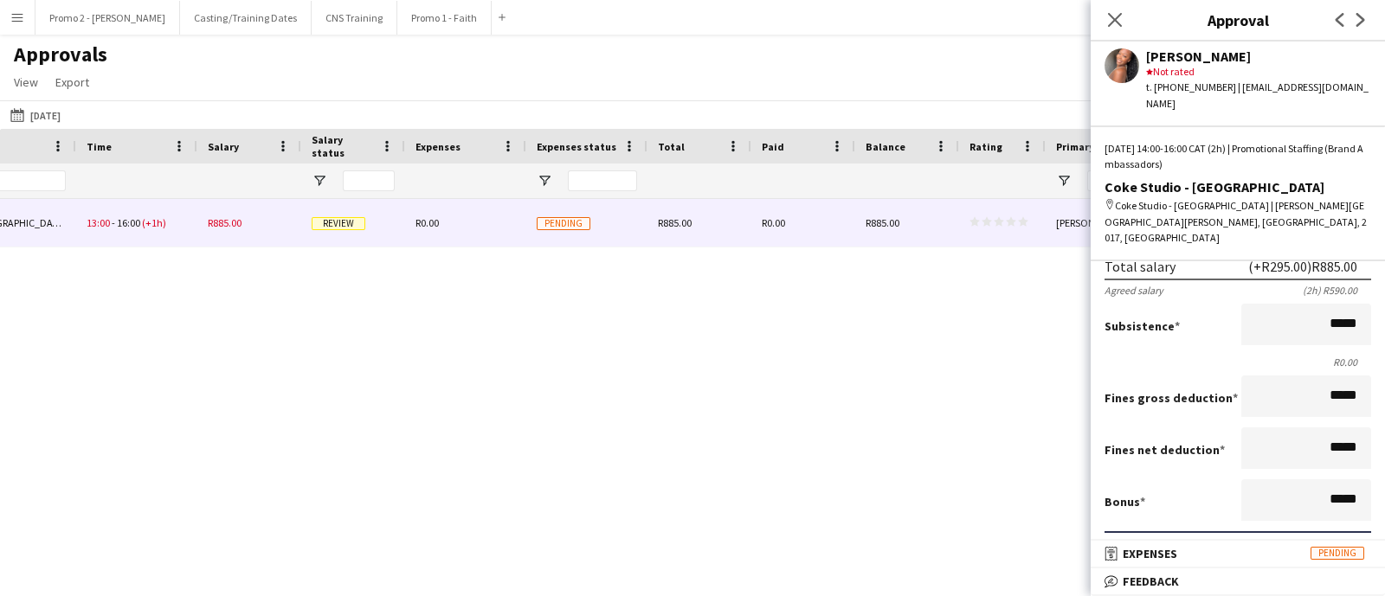
scroll to position [504, 0]
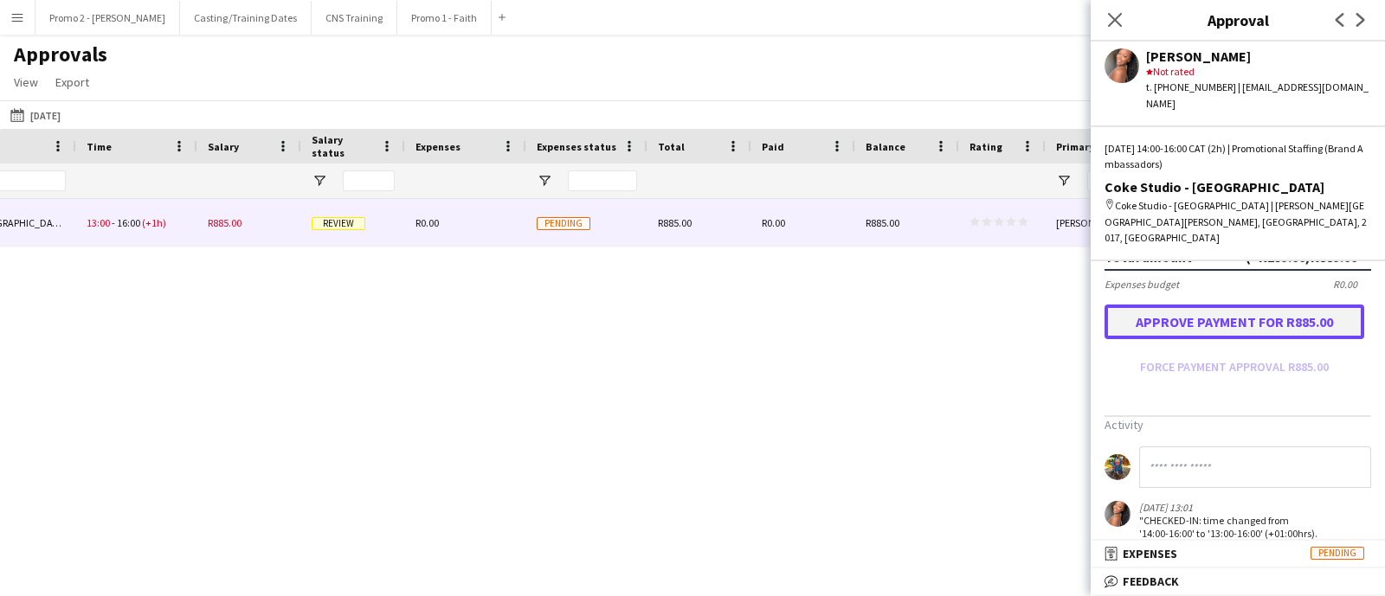
click at [1253, 305] on button "Approve payment for R885.00" at bounding box center [1235, 322] width 260 height 35
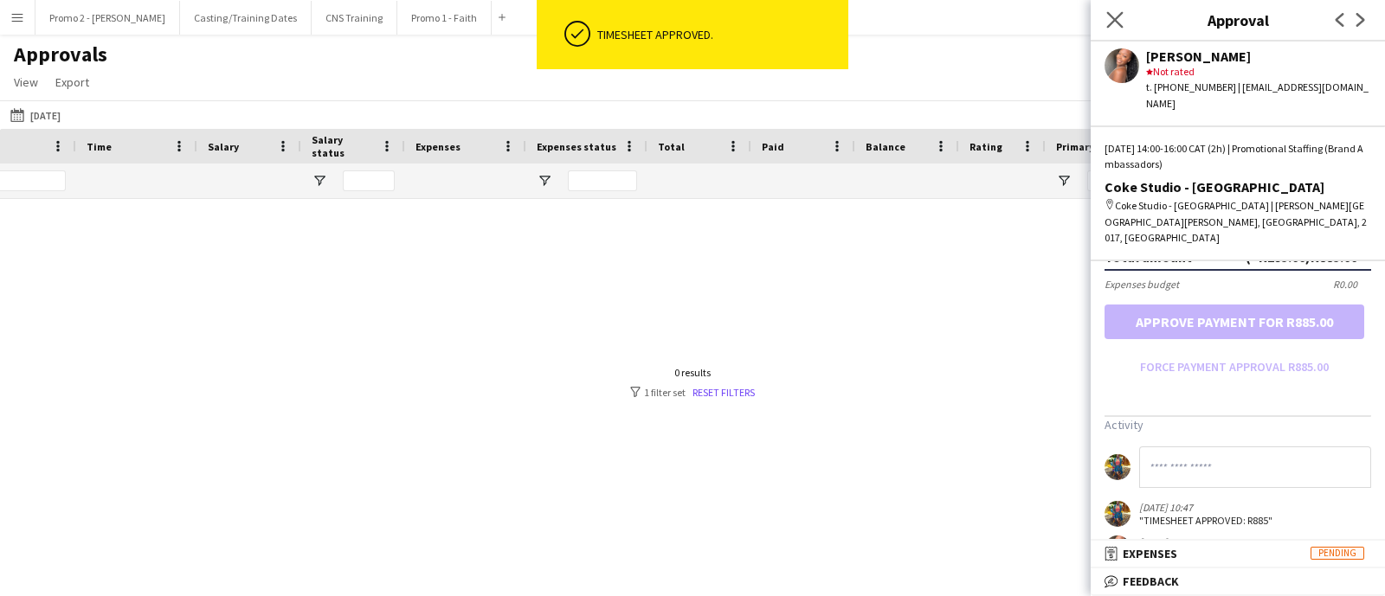
click at [1123, 19] on app-icon "Close pop-in" at bounding box center [1115, 20] width 25 height 25
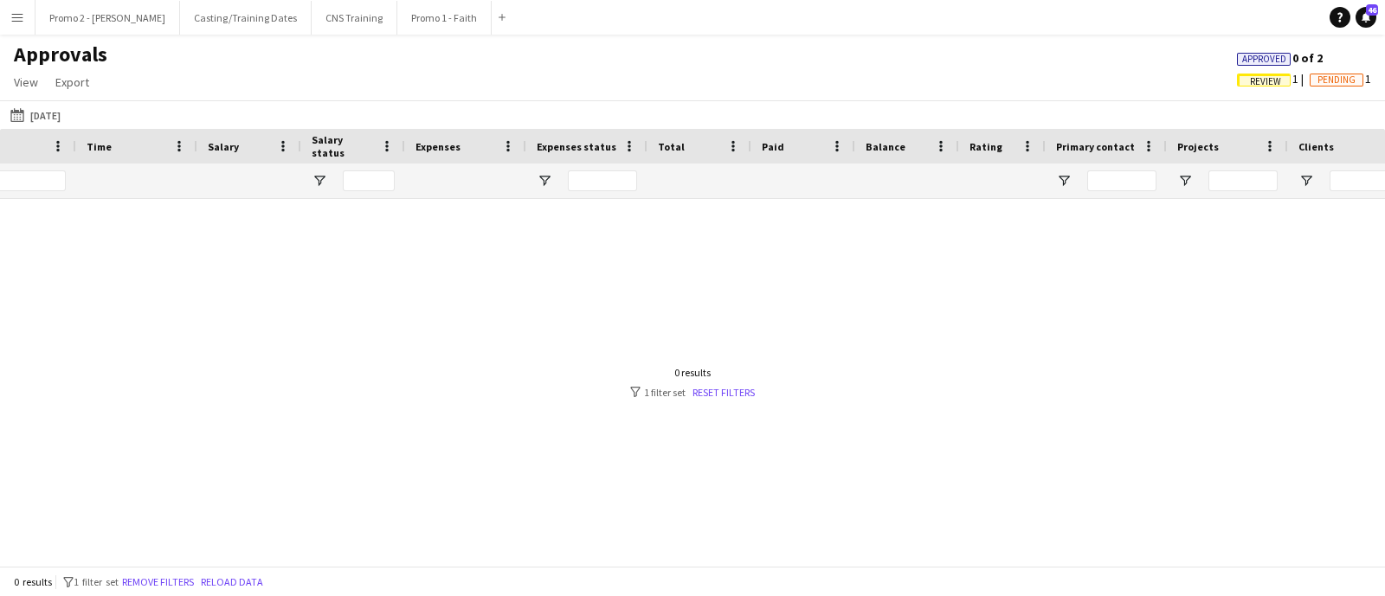
click at [1252, 78] on span "Review" at bounding box center [1265, 81] width 31 height 11
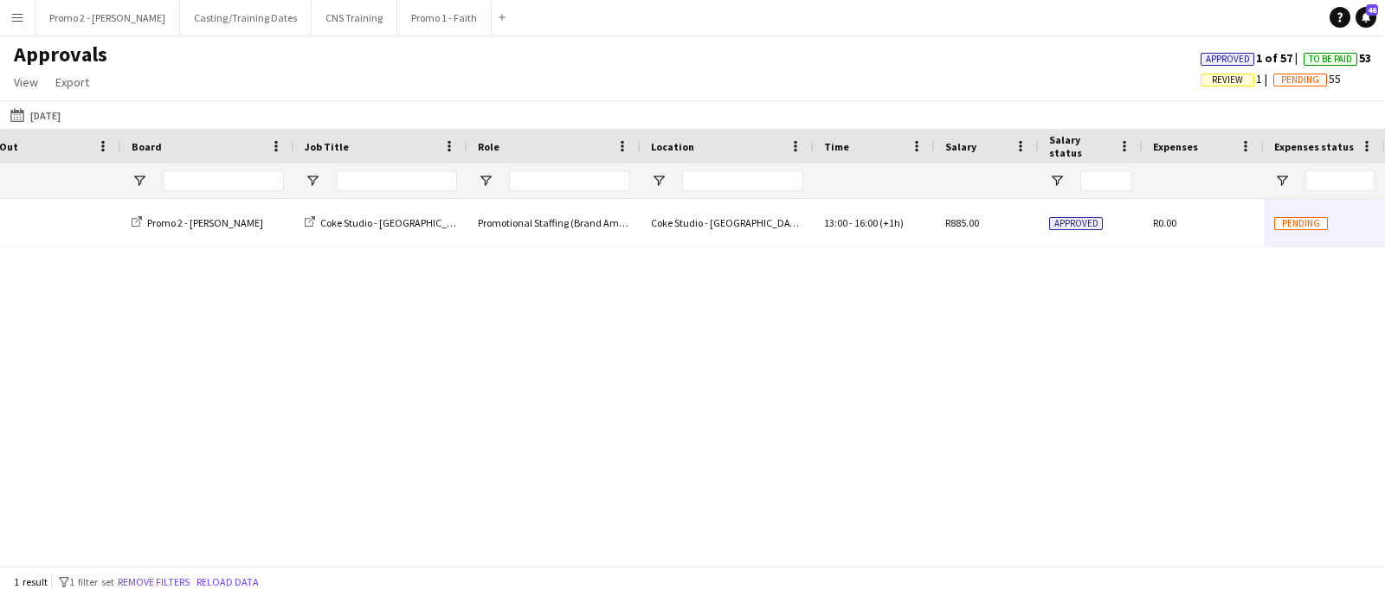
scroll to position [0, 0]
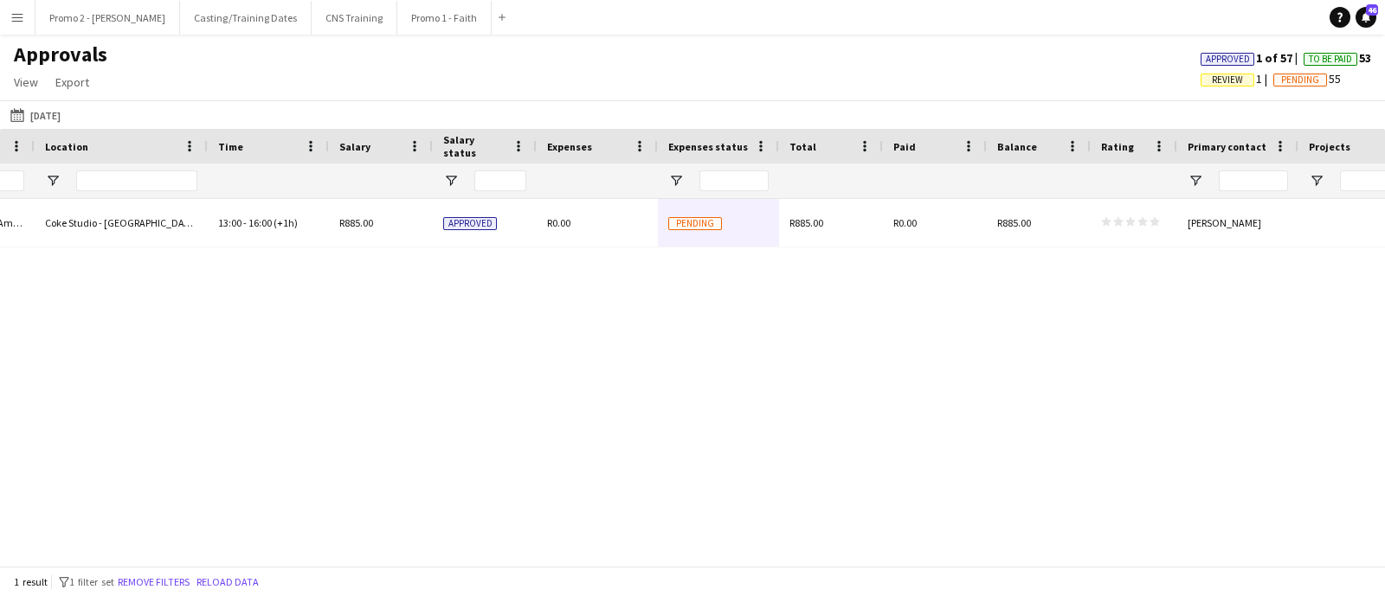
click at [1220, 81] on span "Review" at bounding box center [1227, 79] width 31 height 11
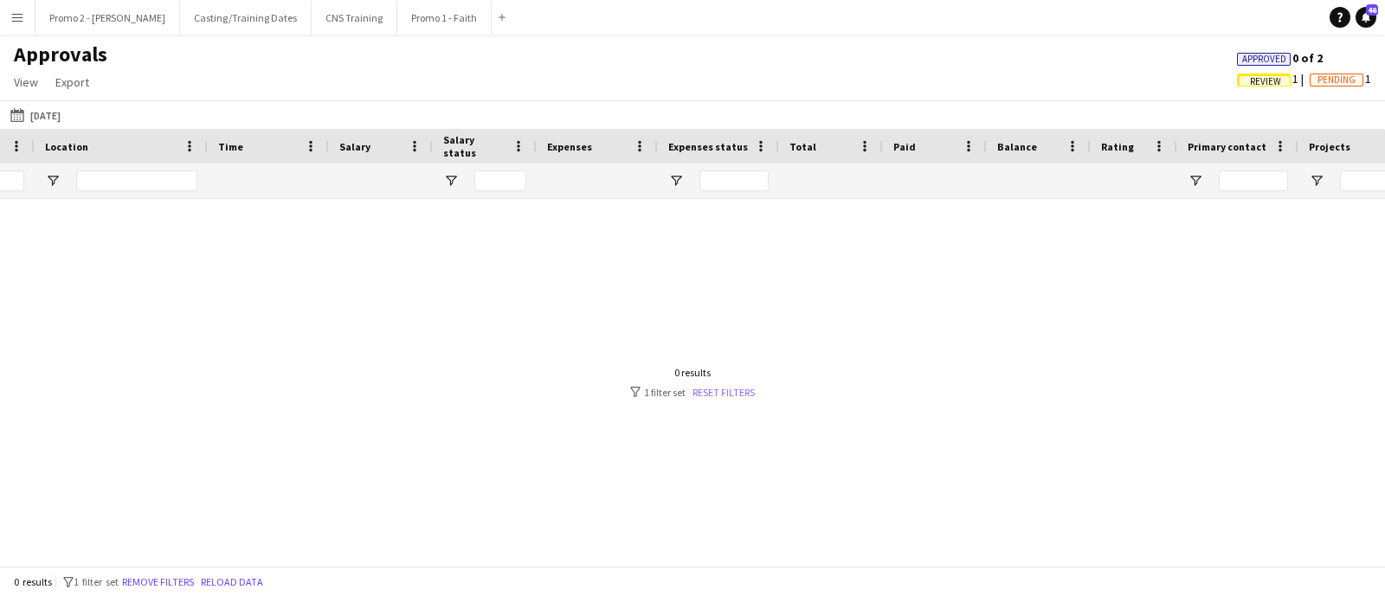
click at [707, 386] on link "Reset filters" at bounding box center [724, 392] width 62 height 13
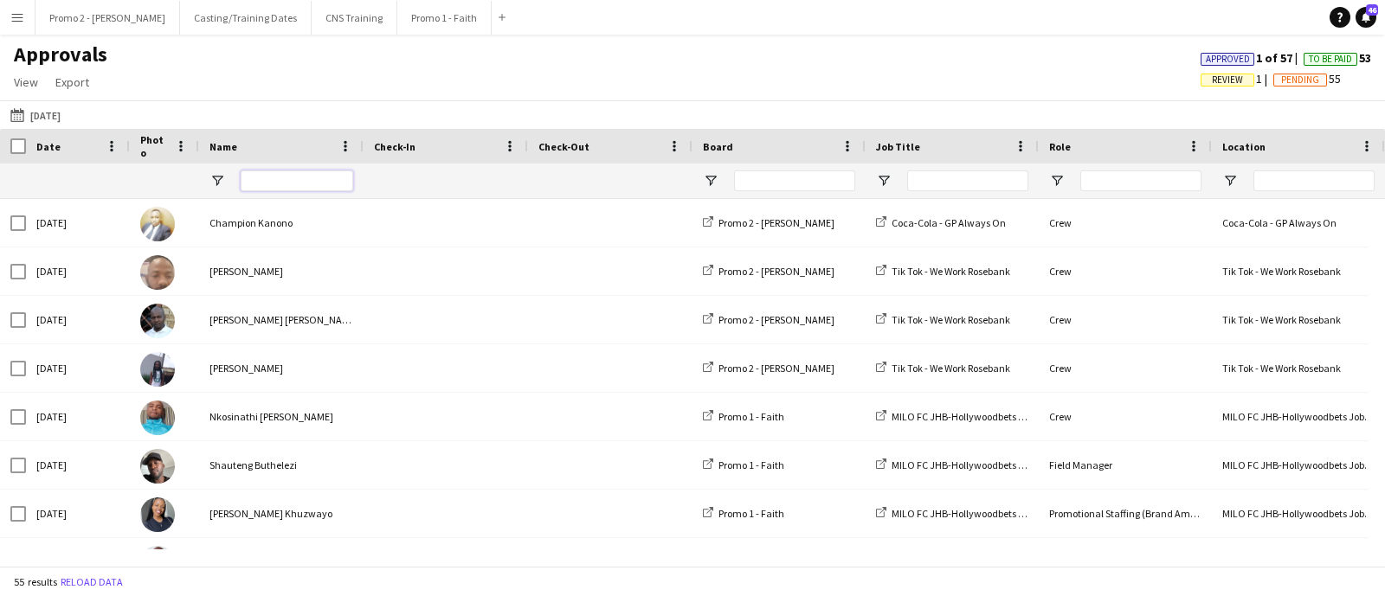
click at [286, 184] on input "Name Filter Input" at bounding box center [297, 181] width 113 height 21
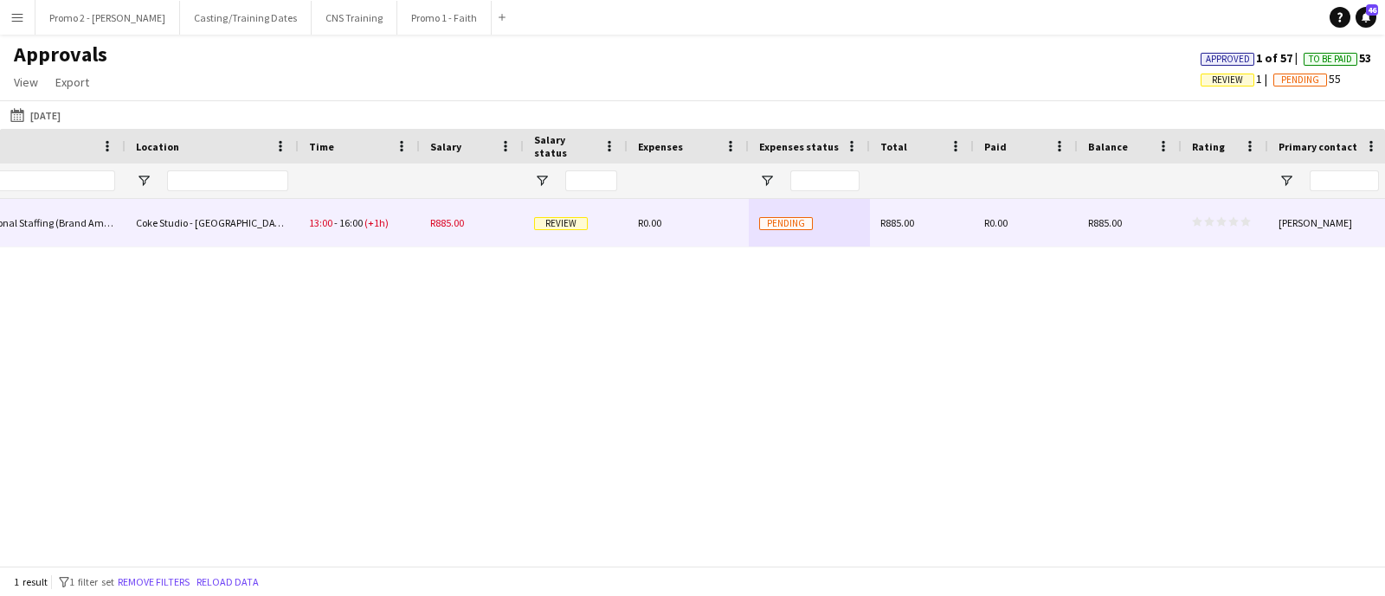
type input "***"
click at [762, 222] on span "Pending" at bounding box center [786, 223] width 54 height 13
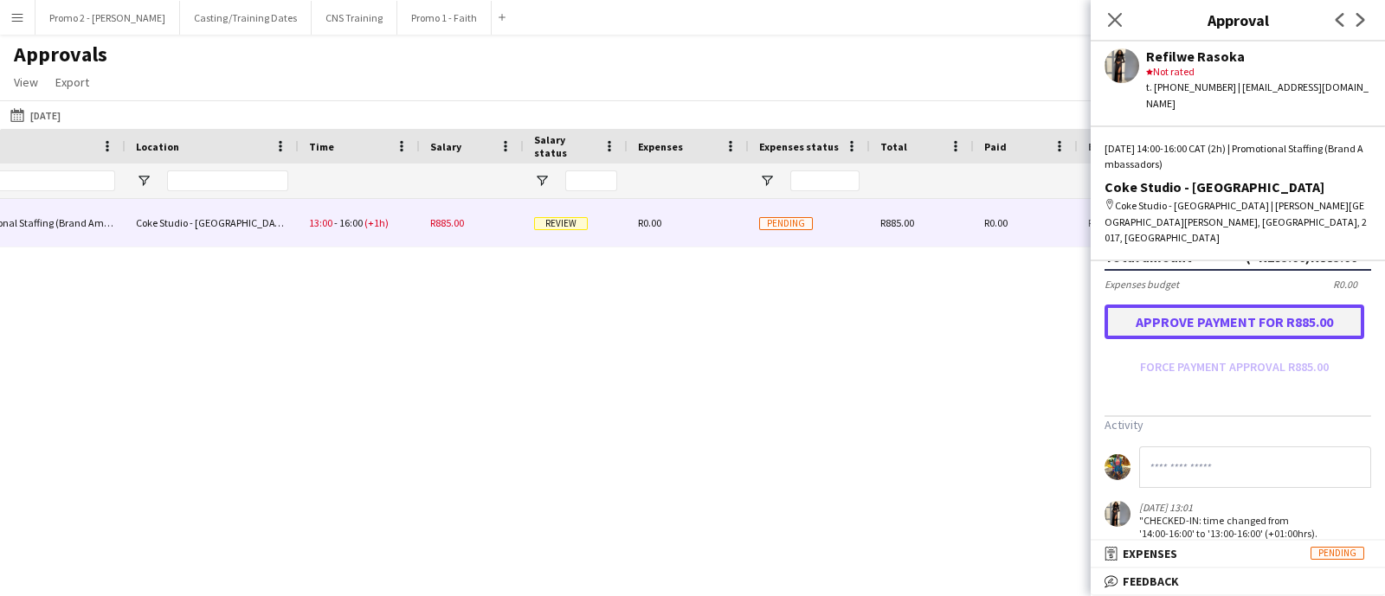
click at [1234, 305] on button "Approve payment for R885.00" at bounding box center [1235, 322] width 260 height 35
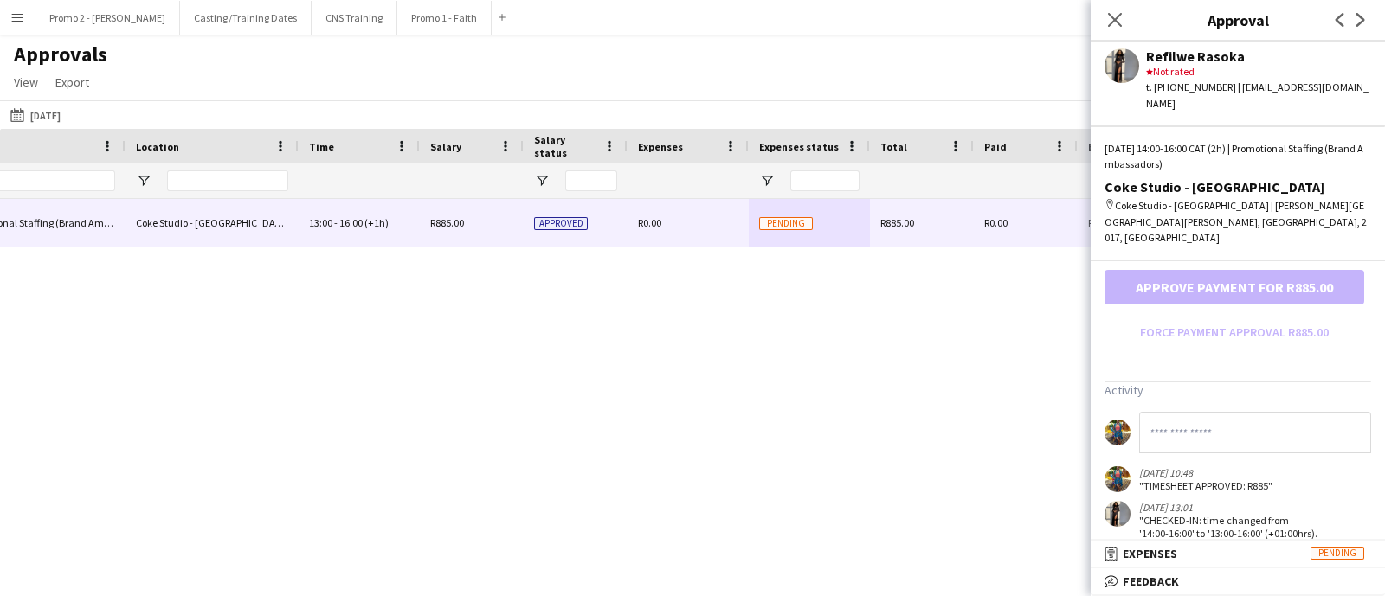
click at [874, 435] on div "Coke Studio - [GEOGRAPHIC_DATA] Promotional Staffing (Brand Ambassadors) Coke S…" at bounding box center [692, 374] width 1385 height 351
drag, startPoint x: 1110, startPoint y: 21, endPoint x: 1109, endPoint y: 42, distance: 21.7
click at [1111, 20] on icon "Close pop-in" at bounding box center [1115, 20] width 14 height 14
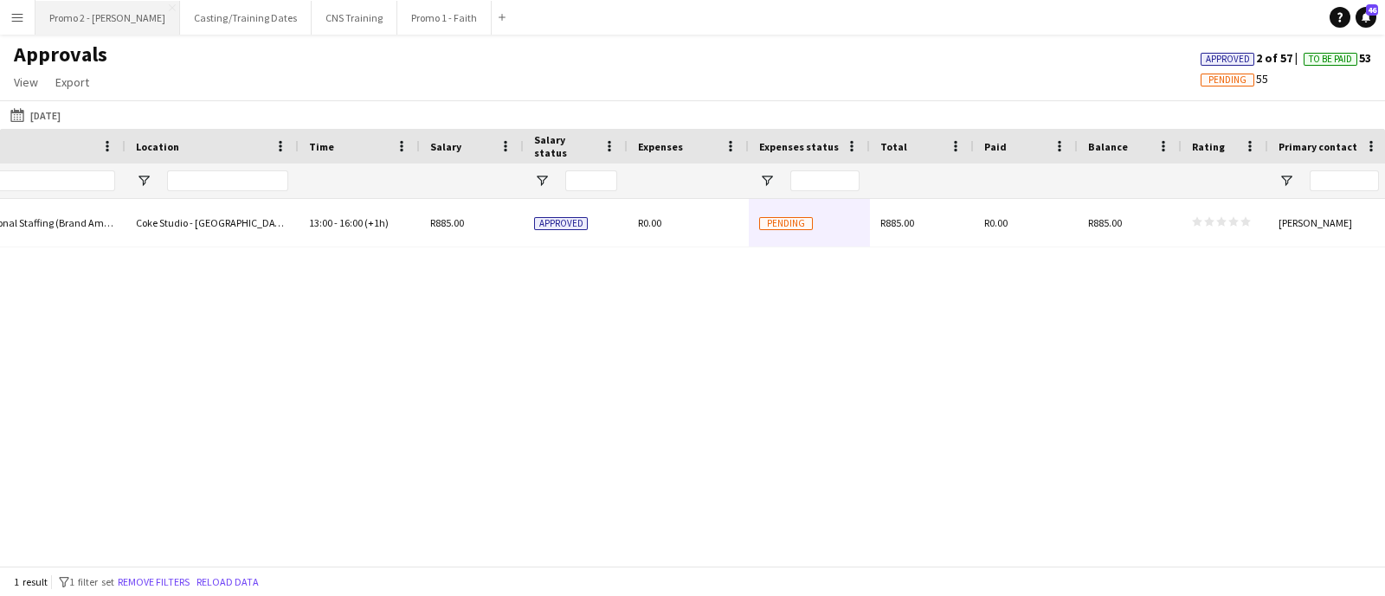
click at [100, 13] on button "Promo 2 - [PERSON_NAME]" at bounding box center [107, 18] width 145 height 34
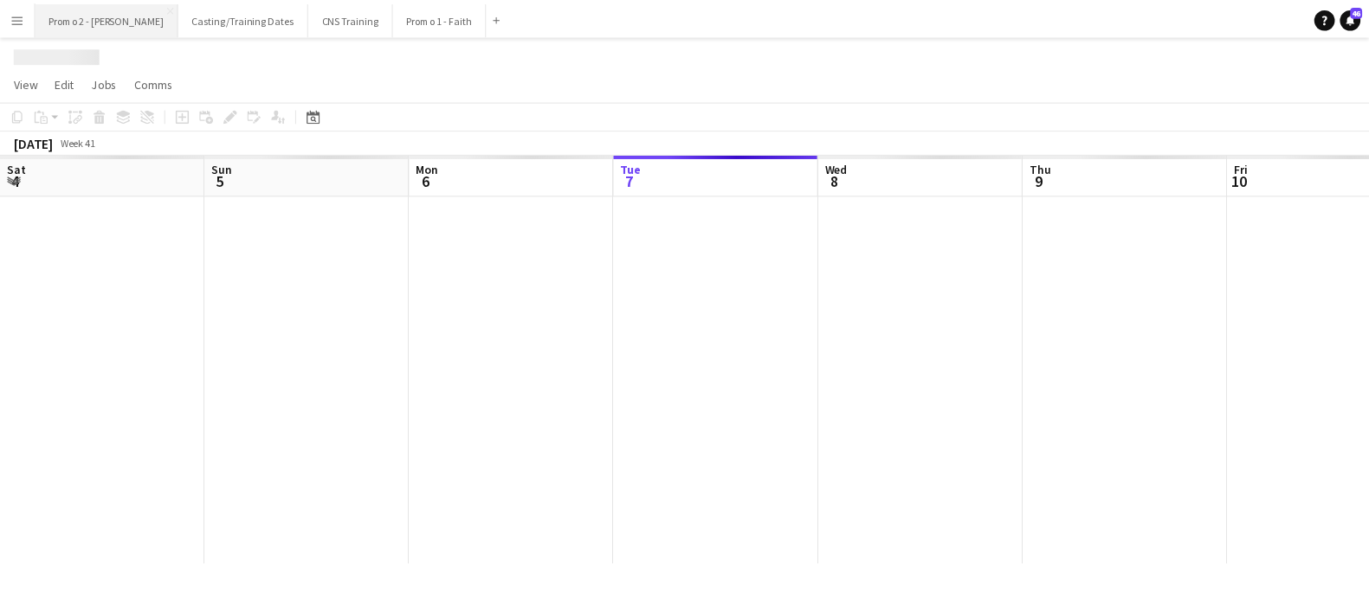
scroll to position [0, 414]
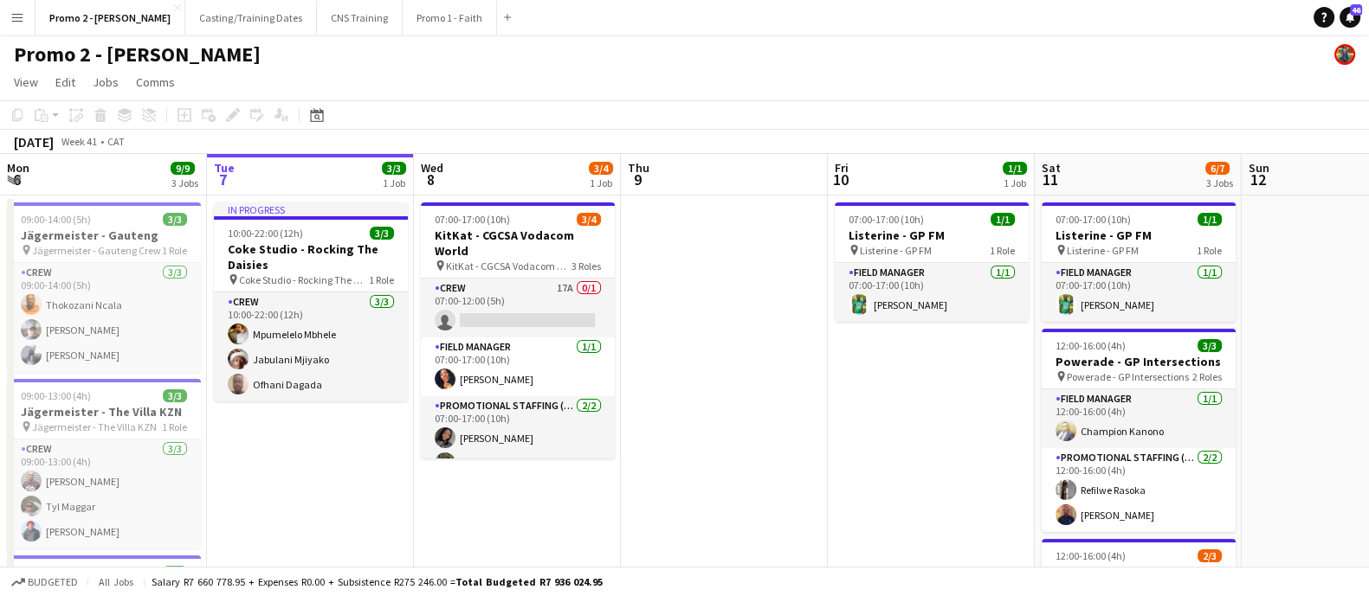
click at [706, 166] on app-board-header-date "Thu 9" at bounding box center [724, 175] width 207 height 42
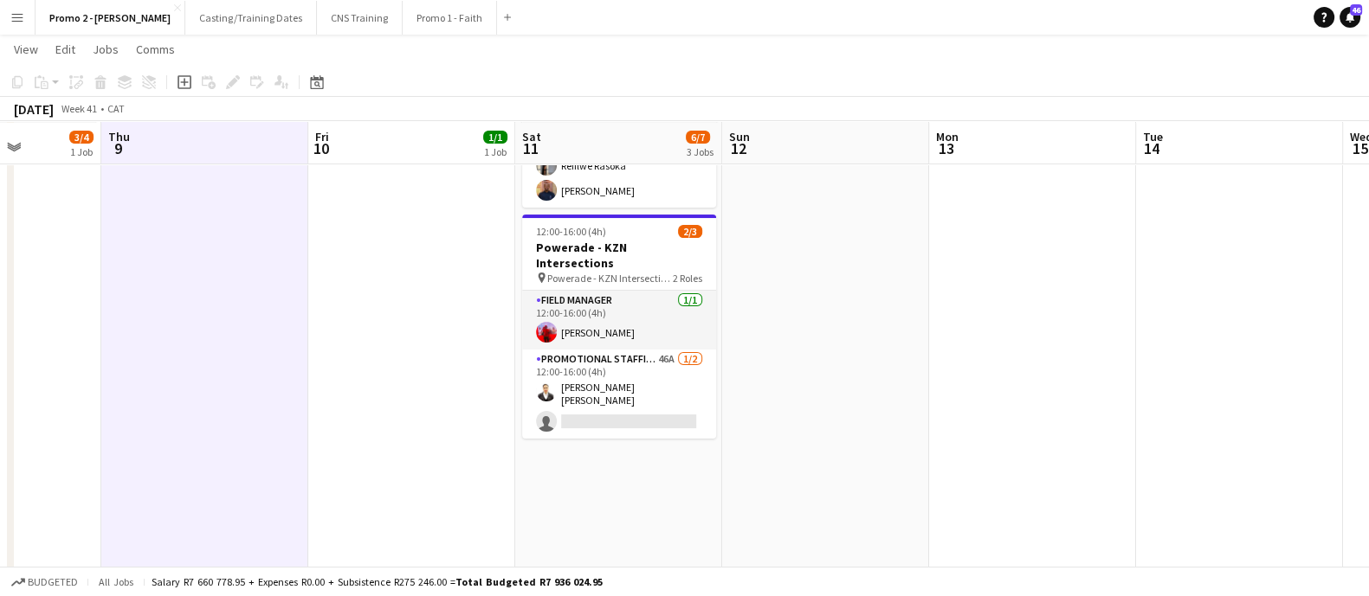
scroll to position [325, 0]
click at [403, 22] on button "Promo 1 - Faith Close" at bounding box center [450, 18] width 94 height 34
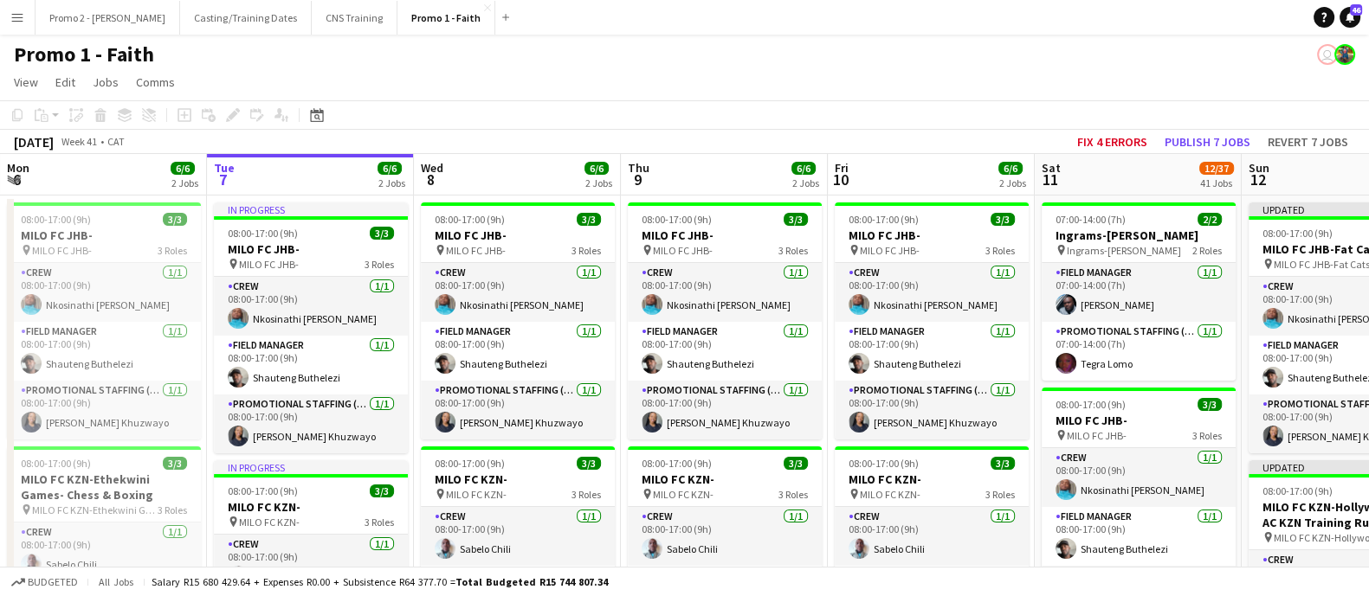
click at [731, 141] on div "[DATE] Week 41 • CAT Fix 4 errors Publish 7 jobs Revert 7 jobs" at bounding box center [684, 142] width 1369 height 24
click at [731, 168] on app-board-header-date "Thu 9 6/6 2 Jobs" at bounding box center [724, 175] width 207 height 42
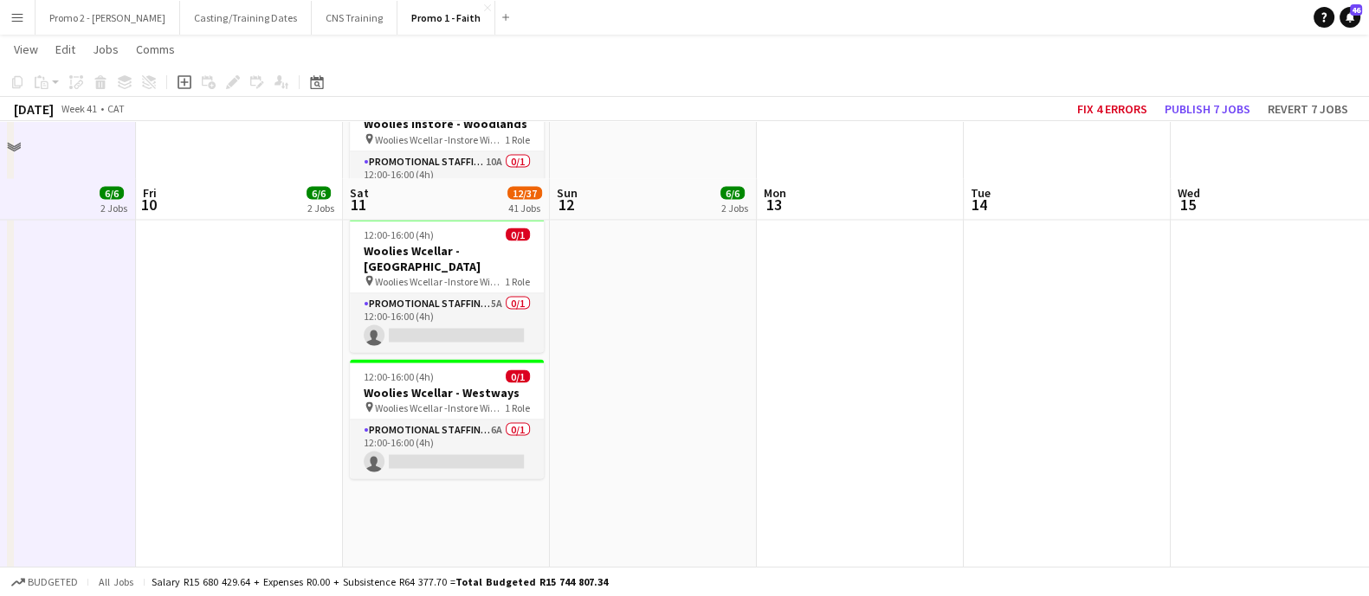
scroll to position [4112, 0]
